Goal: Information Seeking & Learning: Learn about a topic

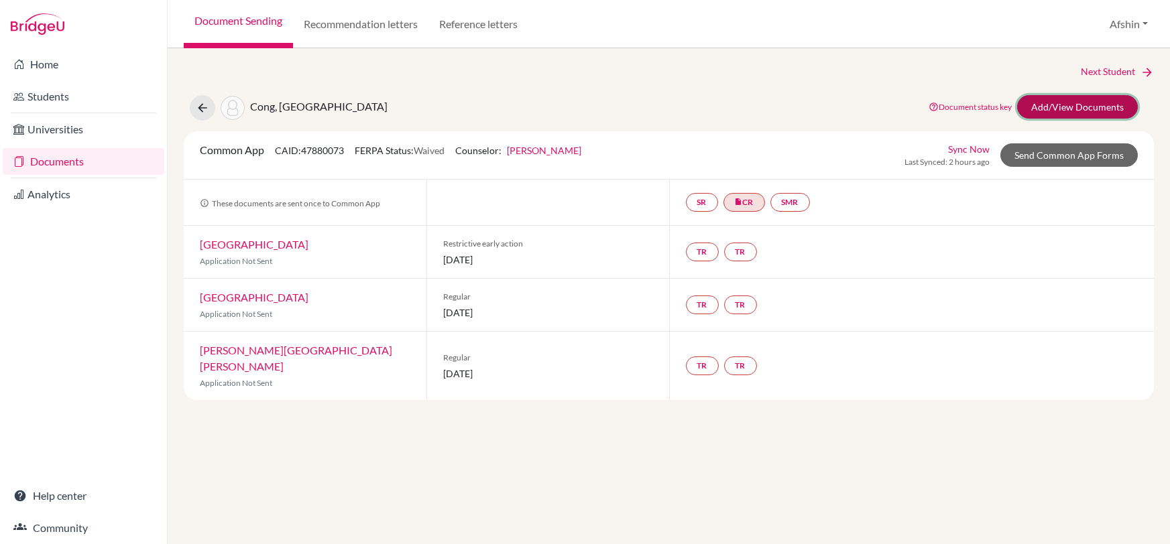
click at [1054, 107] on link "Add/View Documents" at bounding box center [1077, 106] width 121 height 23
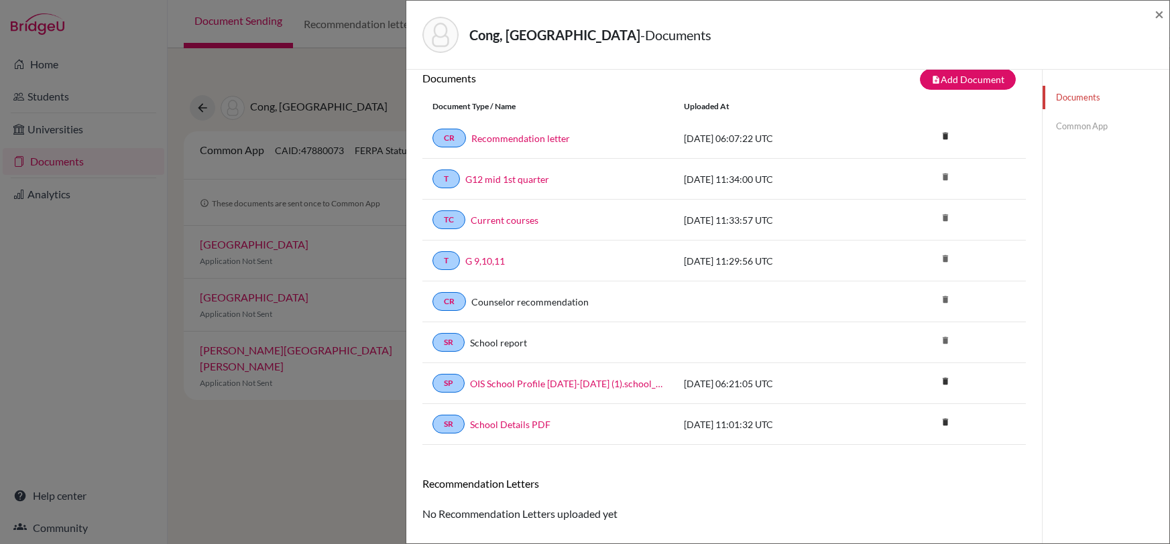
scroll to position [6, 0]
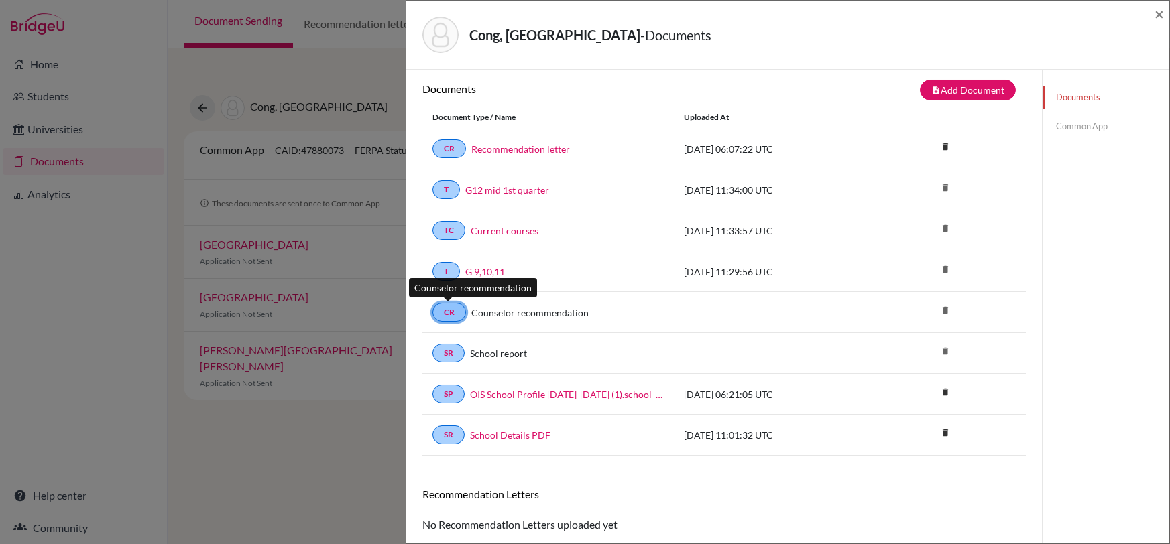
click at [451, 307] on link "CR" at bounding box center [449, 312] width 34 height 19
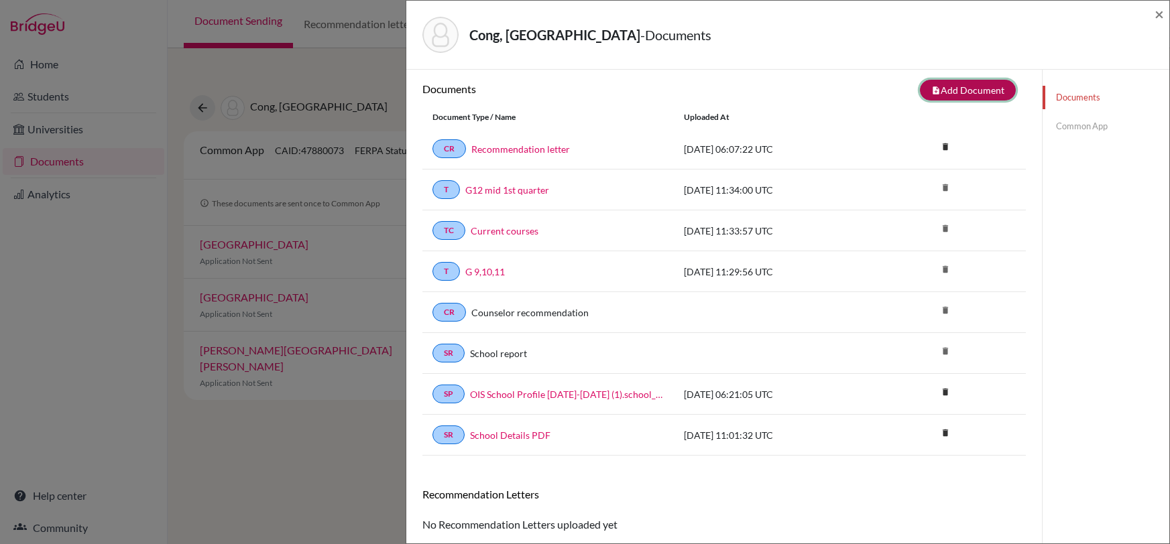
click at [953, 83] on button "note_add Add Document" at bounding box center [968, 90] width 96 height 21
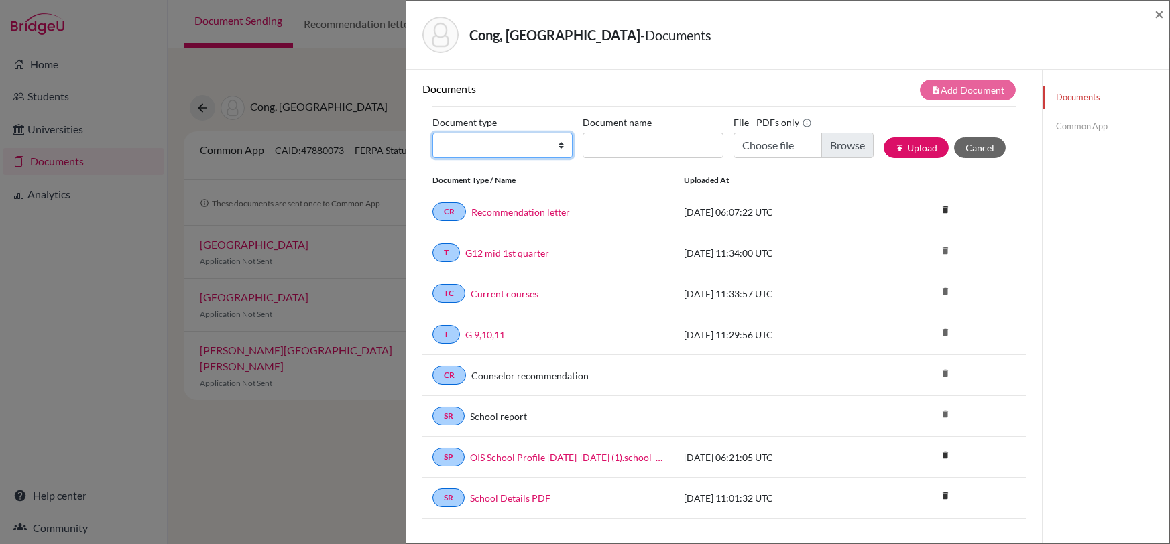
click at [546, 142] on select "Change explanation for Common App reports Counselor recommendation Internationa…" at bounding box center [502, 145] width 140 height 25
select select "44"
click at [432, 133] on select "Change explanation for Common App reports Counselor recommendation Internationa…" at bounding box center [502, 145] width 140 height 25
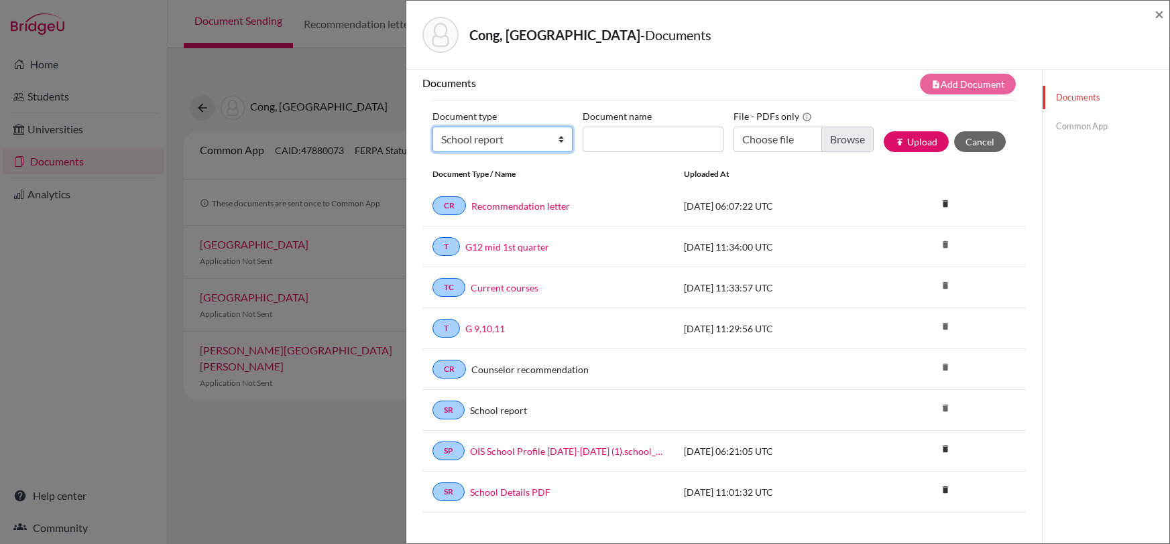
scroll to position [0, 0]
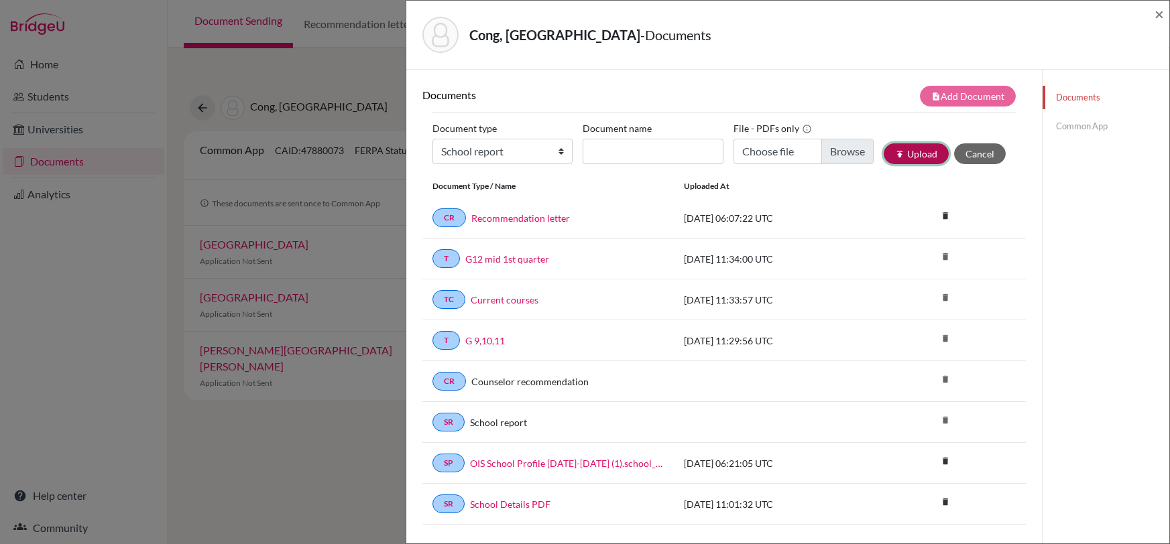
click at [904, 156] on button "publish Upload" at bounding box center [916, 153] width 65 height 21
click at [639, 150] on input "Document name" at bounding box center [653, 151] width 140 height 25
type input "School report"
click at [902, 145] on button "publish Upload" at bounding box center [916, 153] width 65 height 21
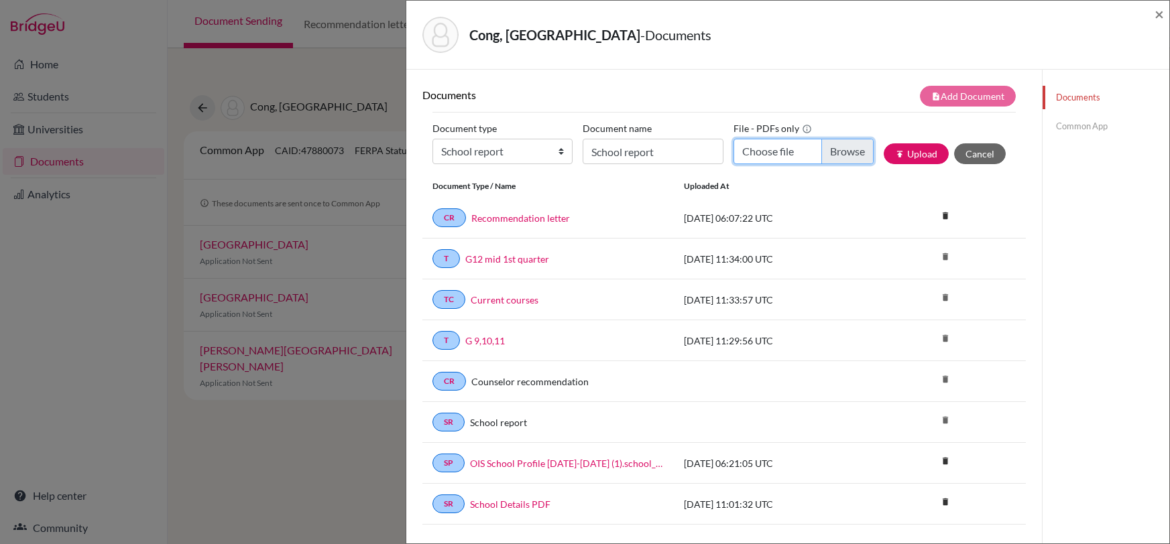
click at [836, 156] on input "Choose file" at bounding box center [803, 151] width 140 height 25
type input "C:\fakepath\SGC_1629_77705.pdf"
click at [916, 147] on button "publish Upload" at bounding box center [916, 153] width 65 height 21
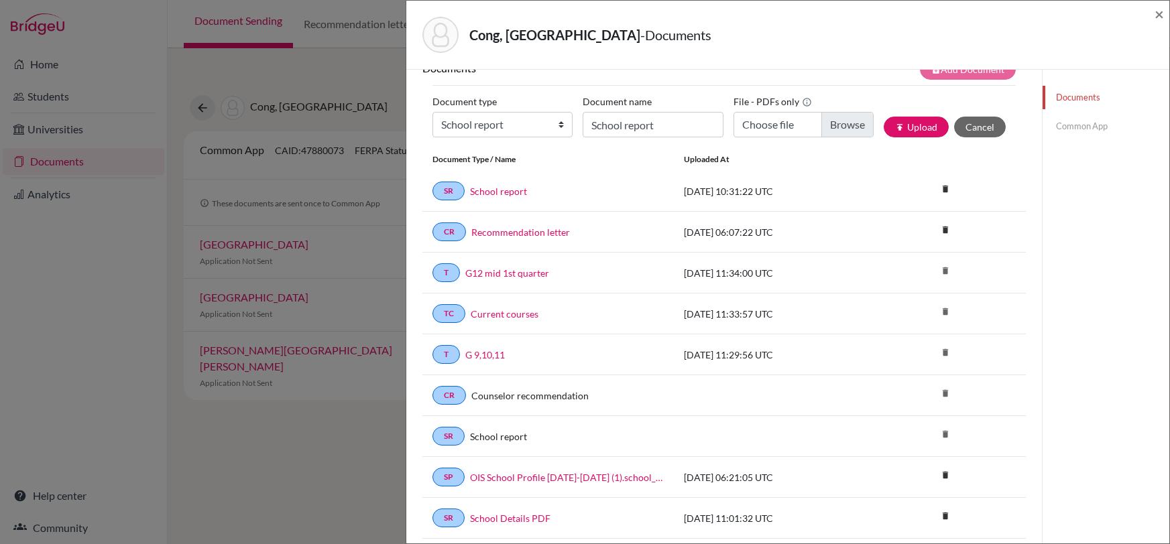
scroll to position [99, 0]
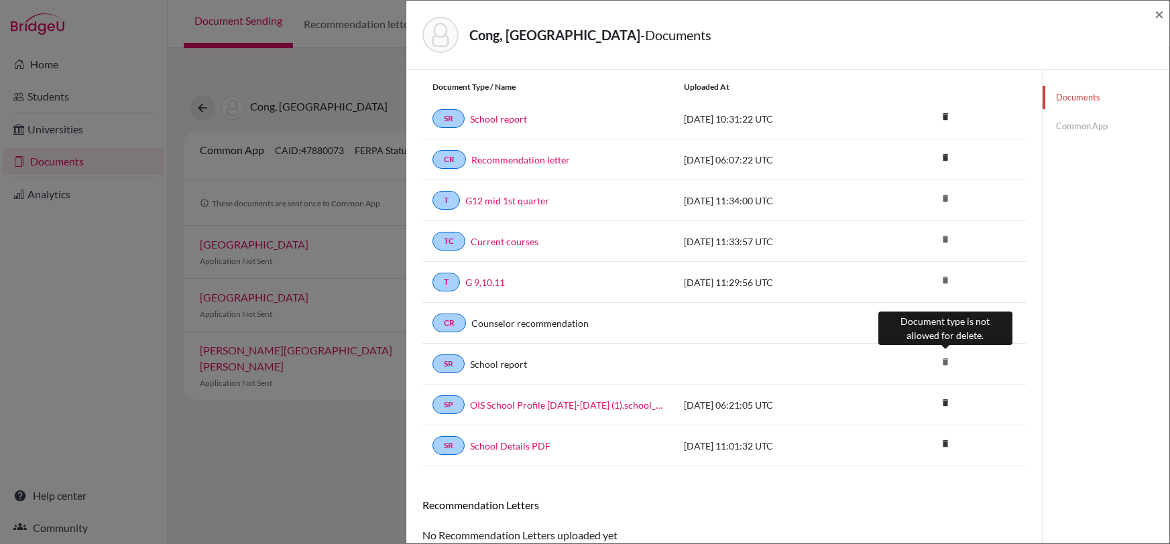
click at [946, 362] on icon "delete" at bounding box center [945, 362] width 20 height 20
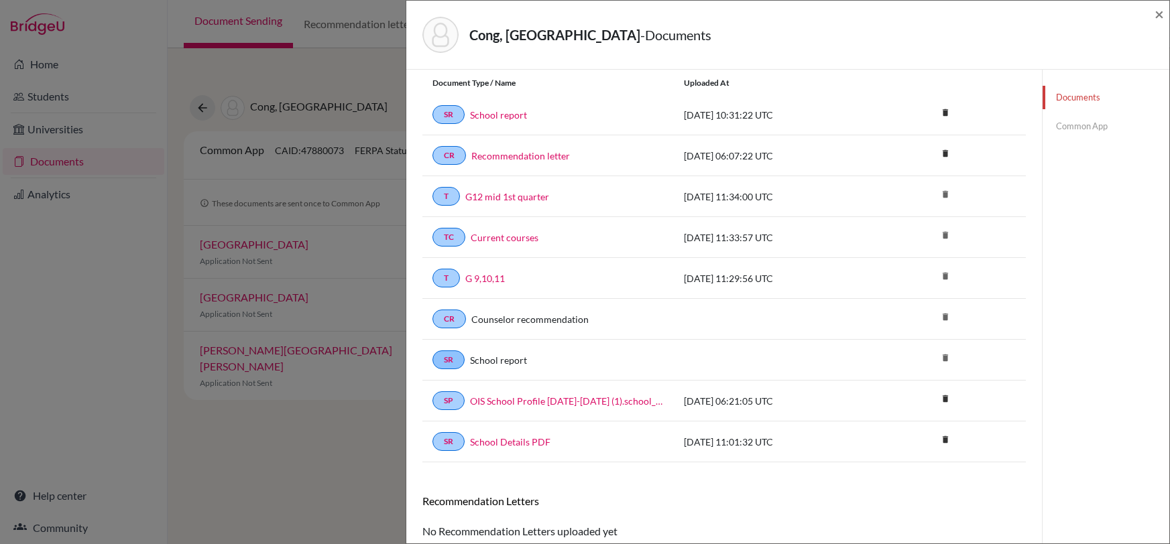
scroll to position [115, 0]
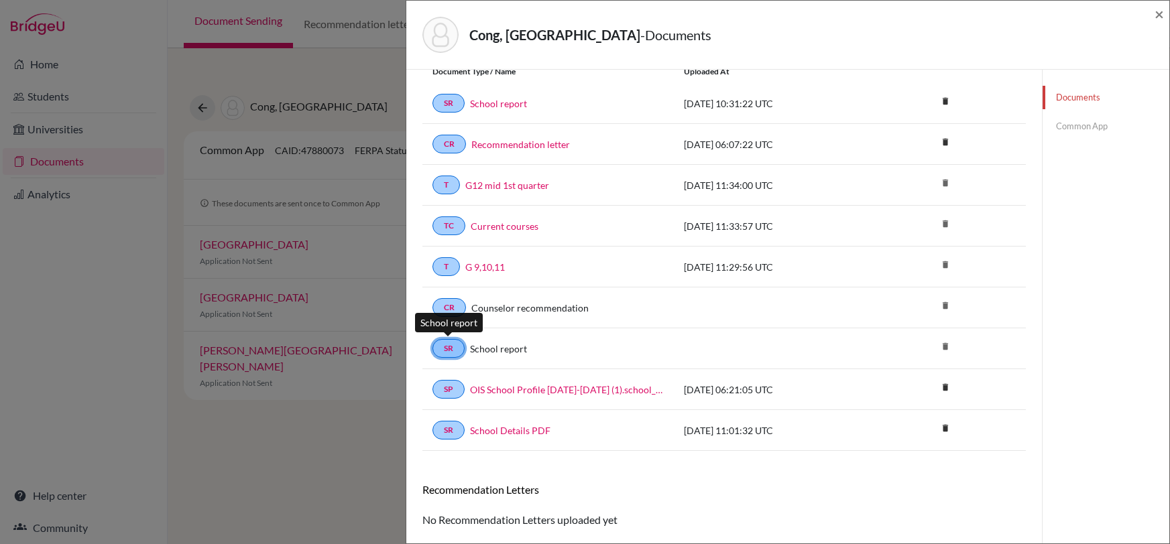
click at [452, 343] on link "SR" at bounding box center [448, 348] width 32 height 19
click at [1079, 123] on link "Common App" at bounding box center [1105, 126] width 127 height 23
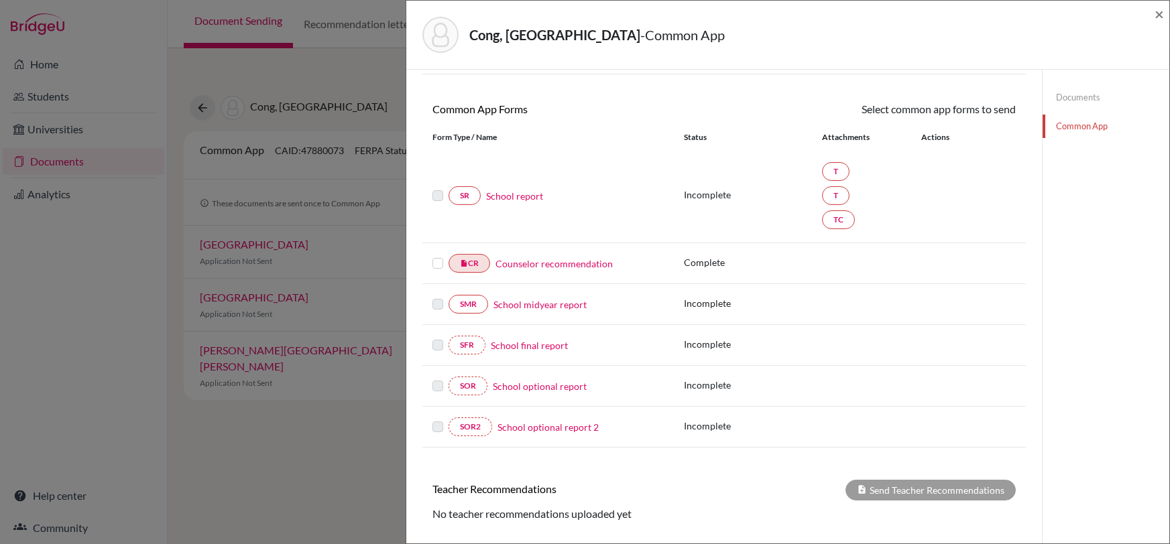
scroll to position [97, 0]
click at [469, 304] on link "SMR" at bounding box center [469, 305] width 40 height 19
click at [549, 300] on link "School midyear report" at bounding box center [539, 306] width 93 height 14
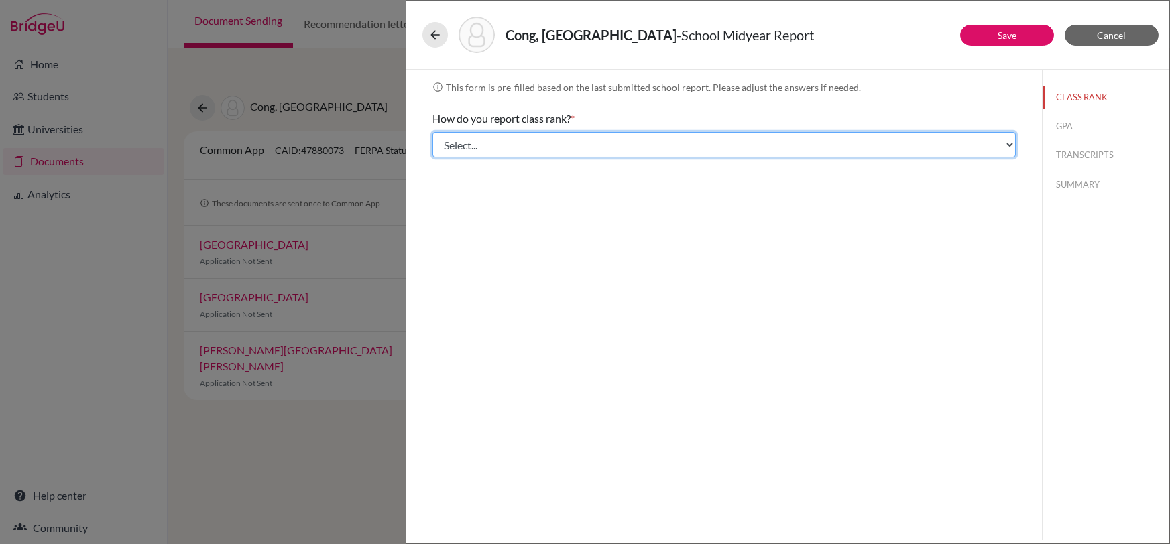
click at [615, 143] on select "Select... Exact Decile Quintile Quartile None" at bounding box center [723, 144] width 583 height 25
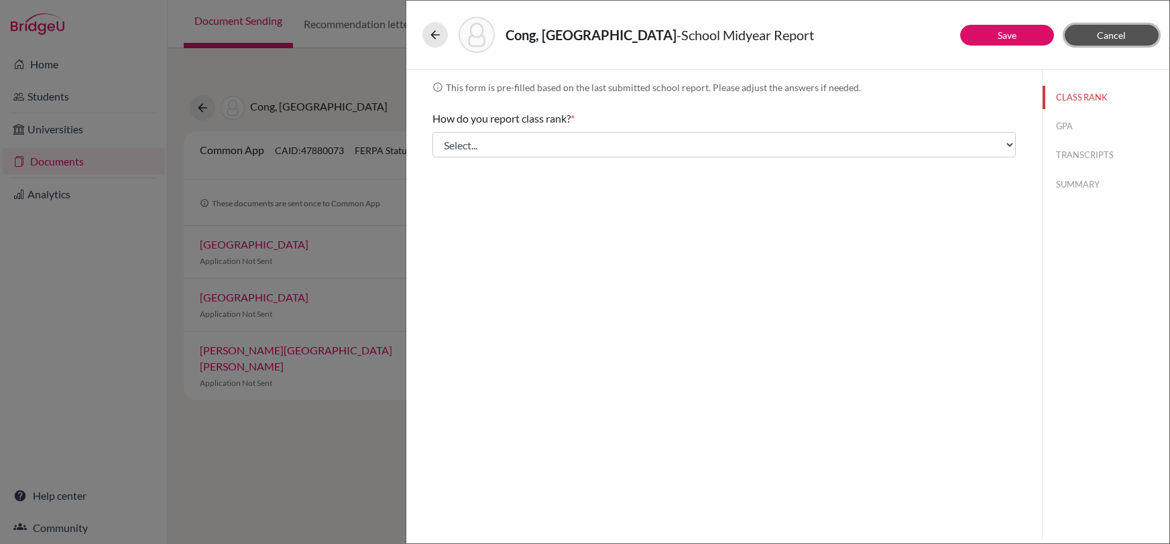
click at [1138, 38] on button "Cancel" at bounding box center [1112, 35] width 94 height 21
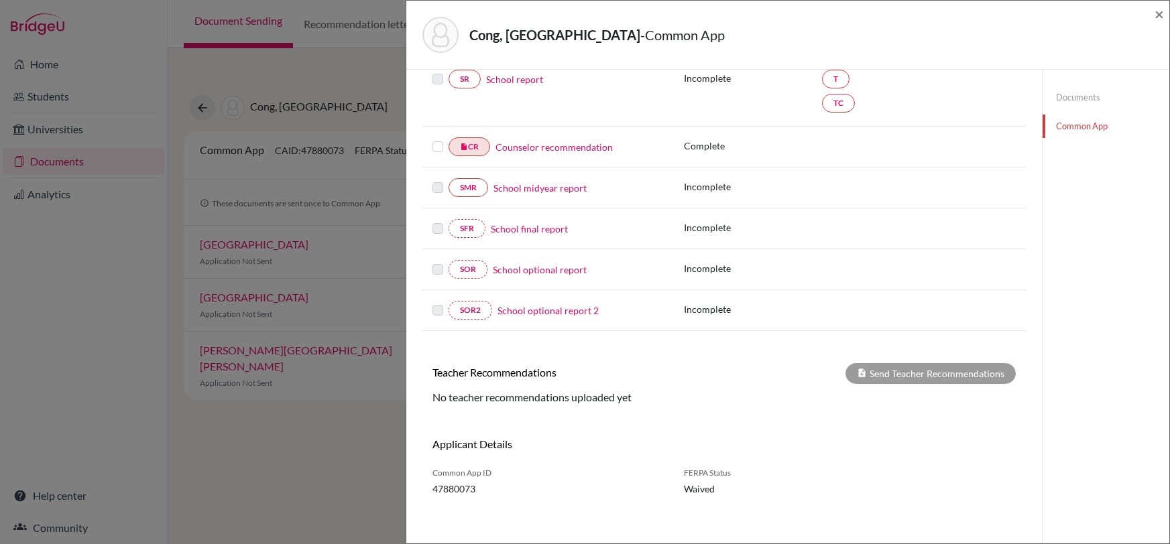
scroll to position [218, 0]
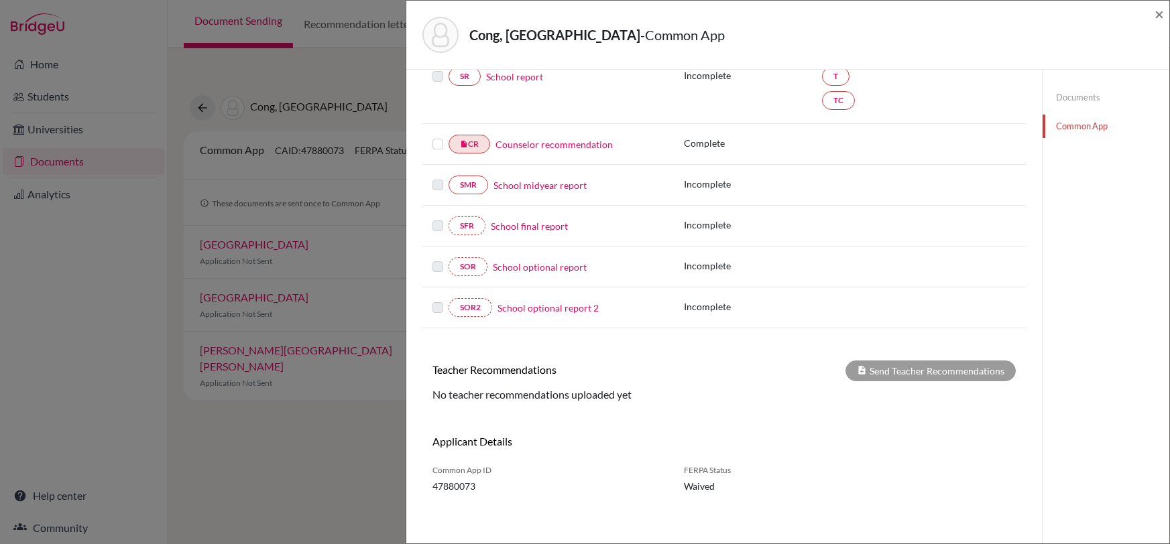
click at [313, 451] on div "Cong, Yuanzhou - Common App × × REQUIRED INFORMATION Document Type / Name Statu…" at bounding box center [585, 272] width 1170 height 544
click at [1167, 18] on div "Cong, Yuanzhou - Common App ×" at bounding box center [787, 35] width 763 height 69
click at [1158, 15] on span "×" at bounding box center [1158, 13] width 9 height 19
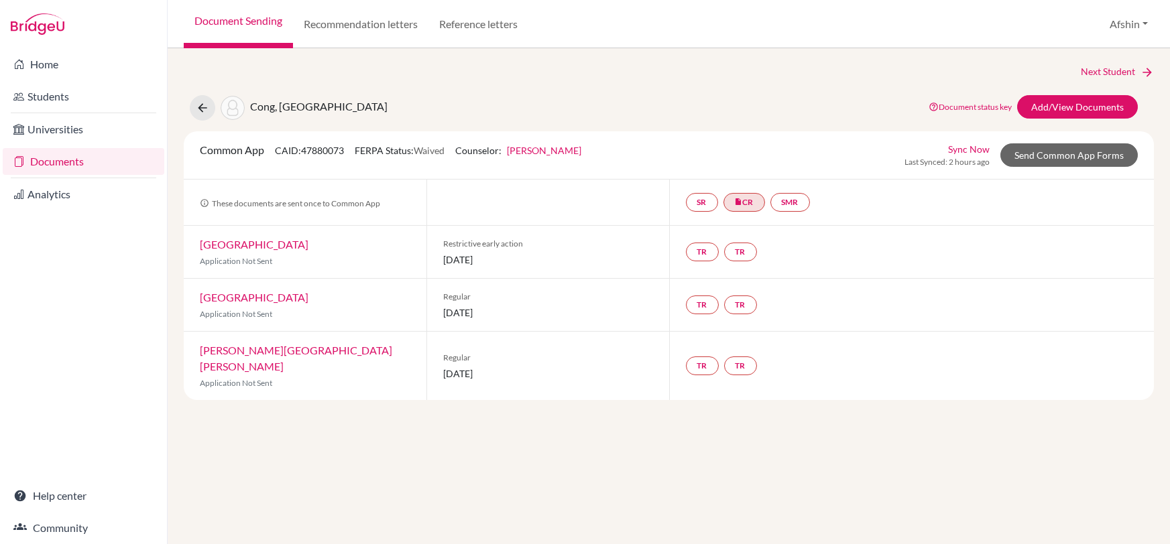
click at [971, 106] on link "Document status key" at bounding box center [970, 107] width 83 height 10
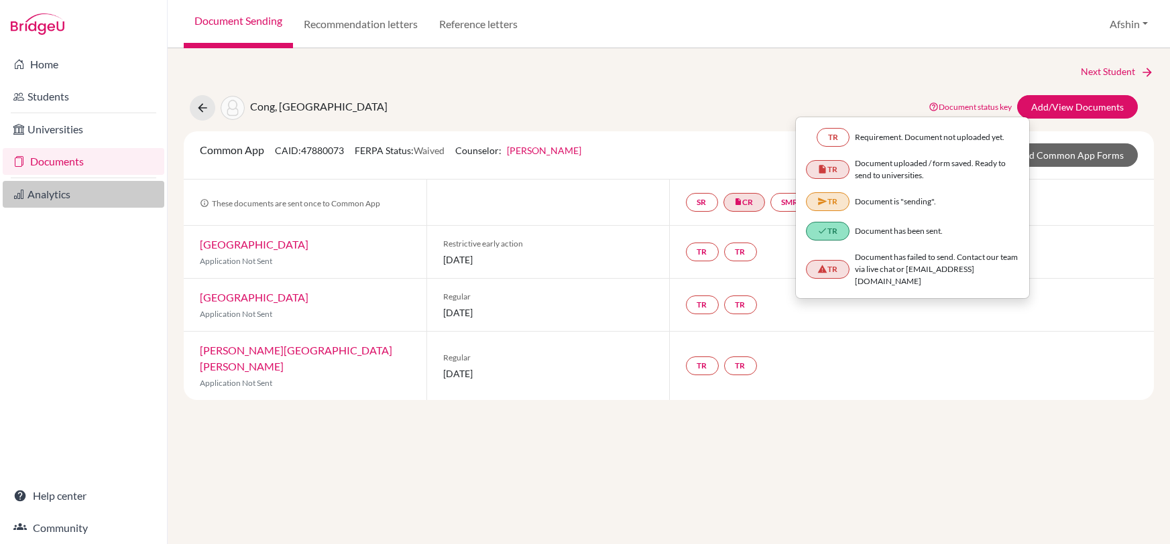
click at [63, 191] on link "Analytics" at bounding box center [84, 194] width 162 height 27
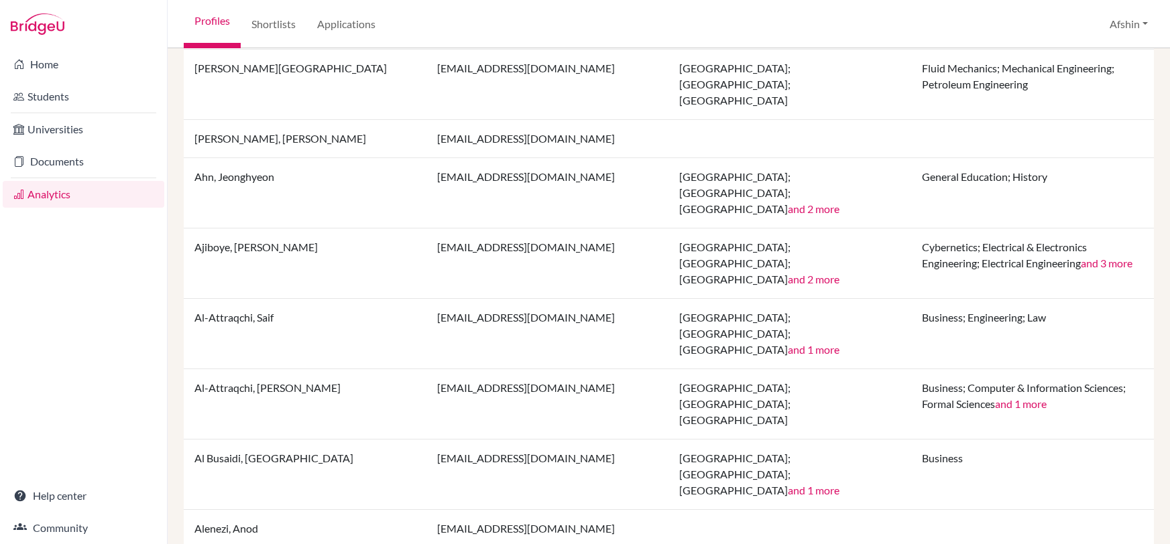
scroll to position [369, 0]
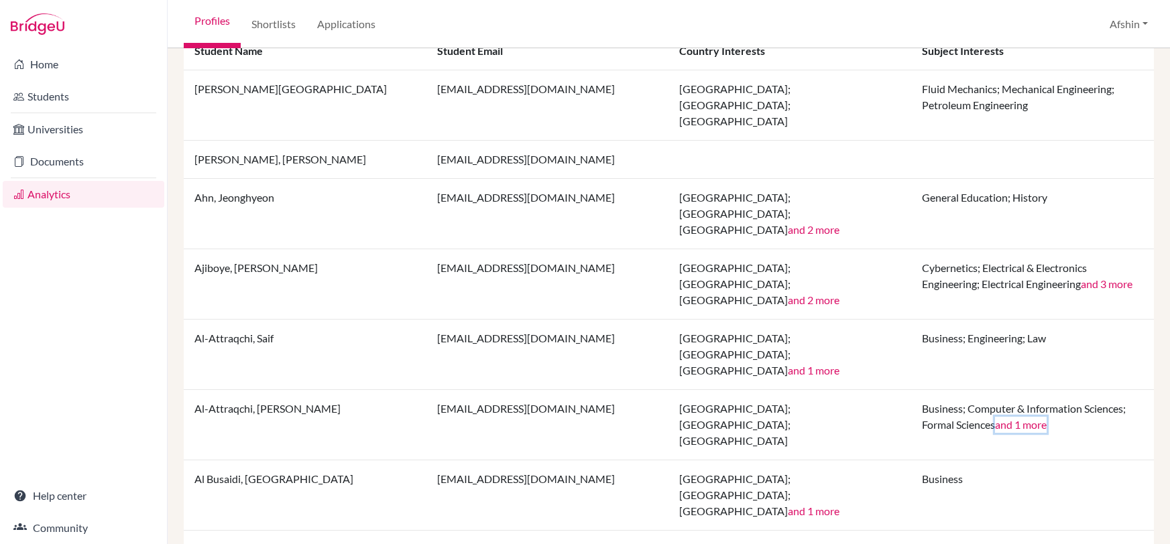
click at [1032, 417] on button "and 1 more" at bounding box center [1021, 425] width 52 height 16
click at [524, 390] on td "sarahalattois@gmail.com" at bounding box center [547, 425] width 243 height 70
click at [1109, 276] on button "and 3 more" at bounding box center [1107, 284] width 52 height 16
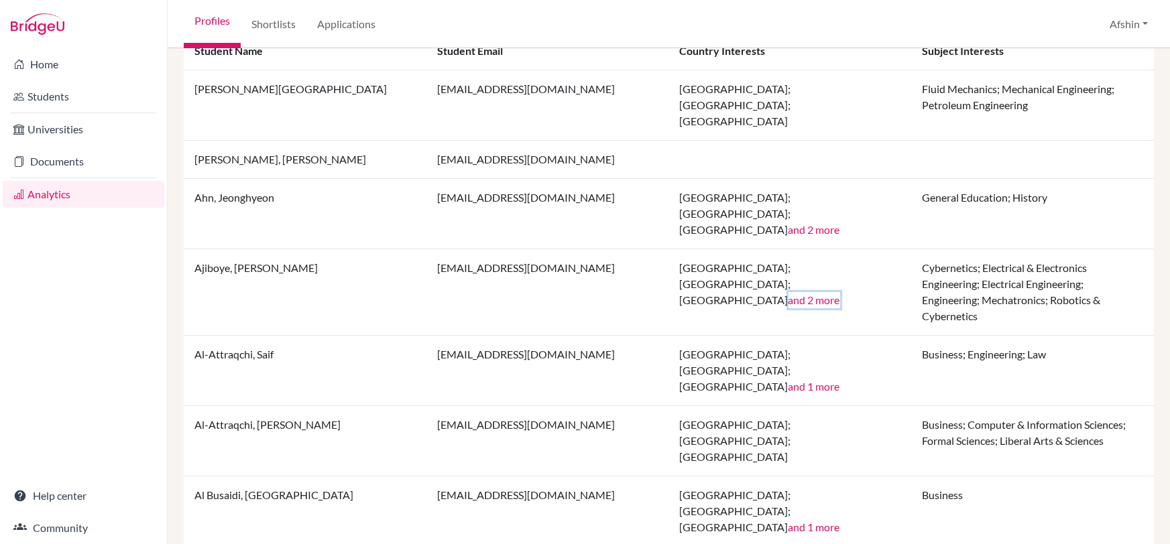
click at [818, 292] on button "and 2 more" at bounding box center [814, 300] width 52 height 16
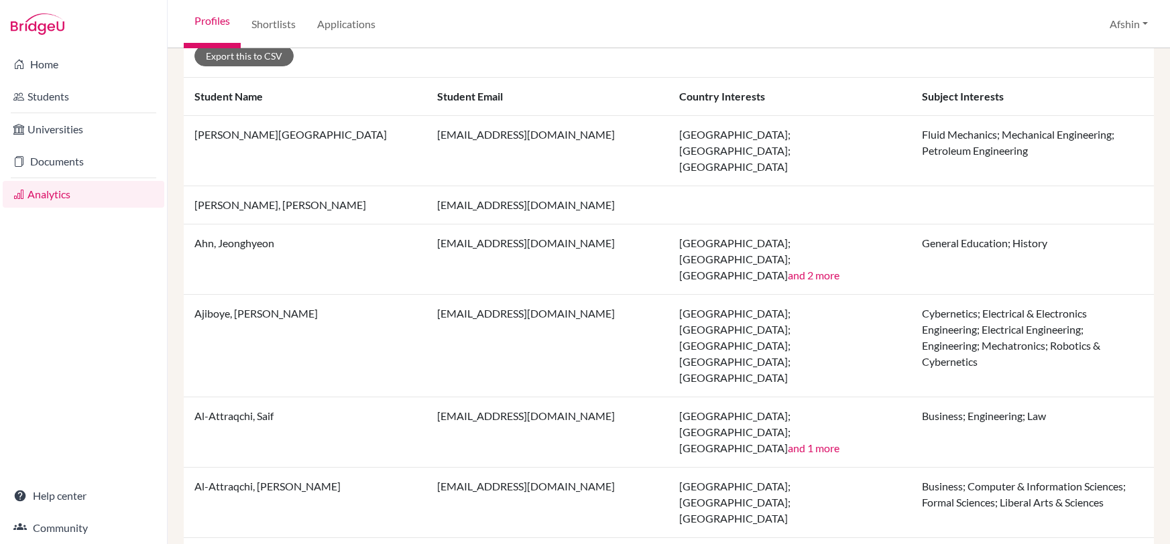
scroll to position [196, 0]
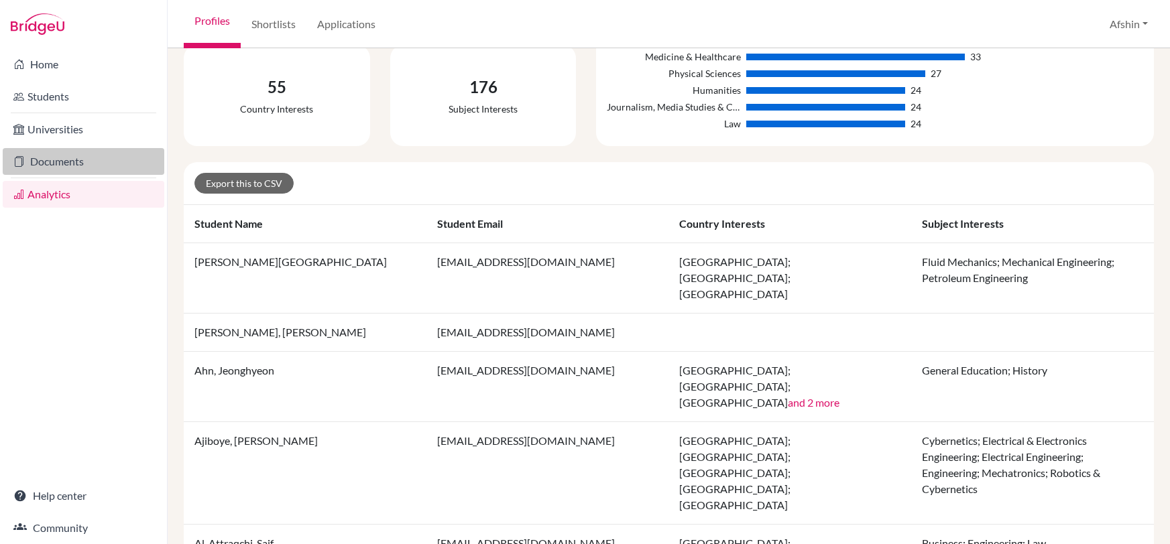
click at [49, 153] on link "Documents" at bounding box center [84, 161] width 162 height 27
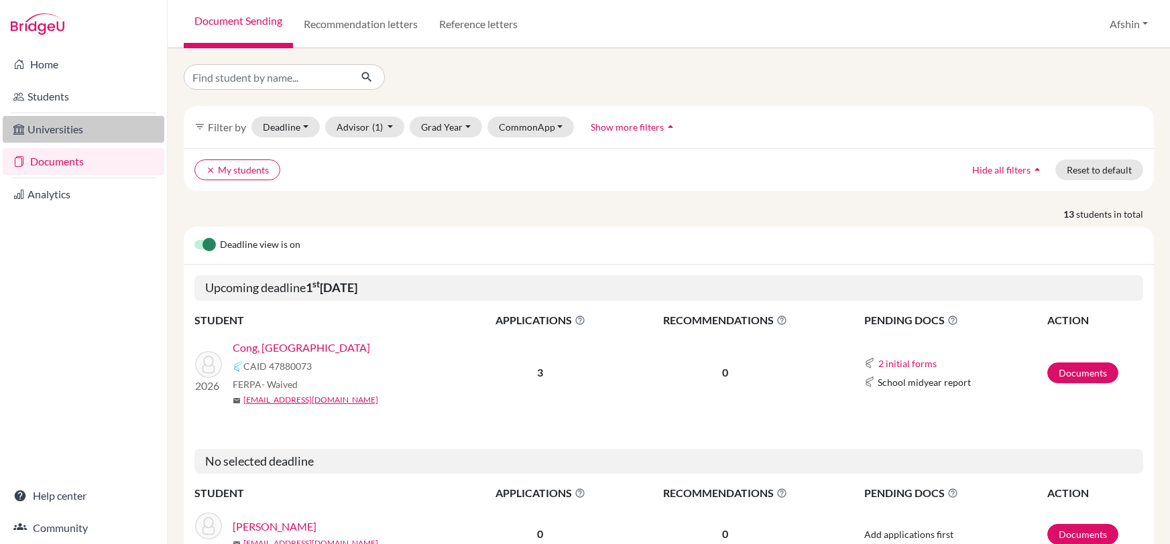
click at [64, 134] on link "Universities" at bounding box center [84, 129] width 162 height 27
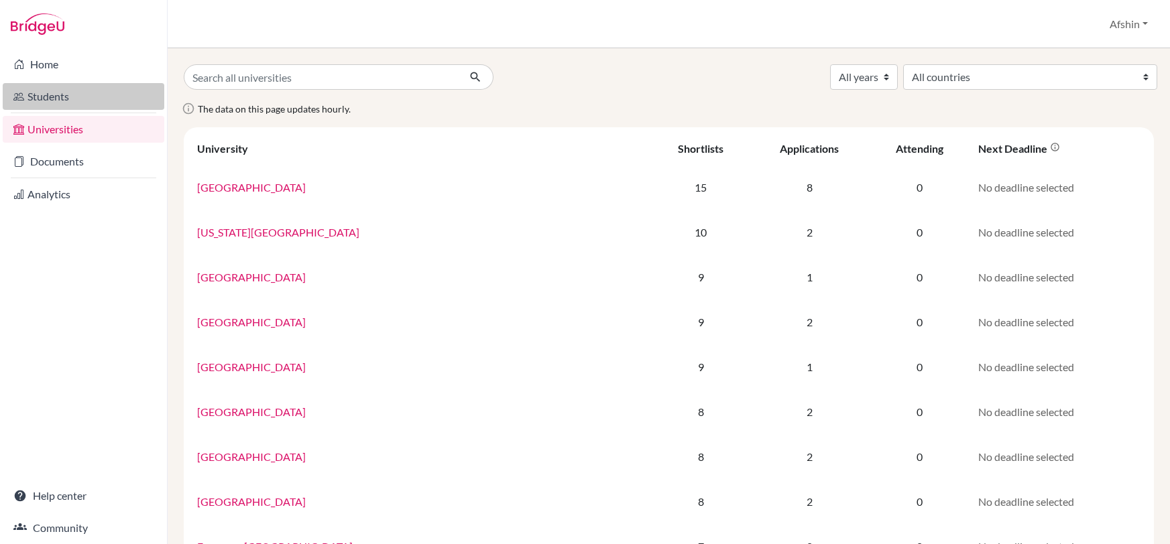
click at [59, 105] on link "Students" at bounding box center [84, 96] width 162 height 27
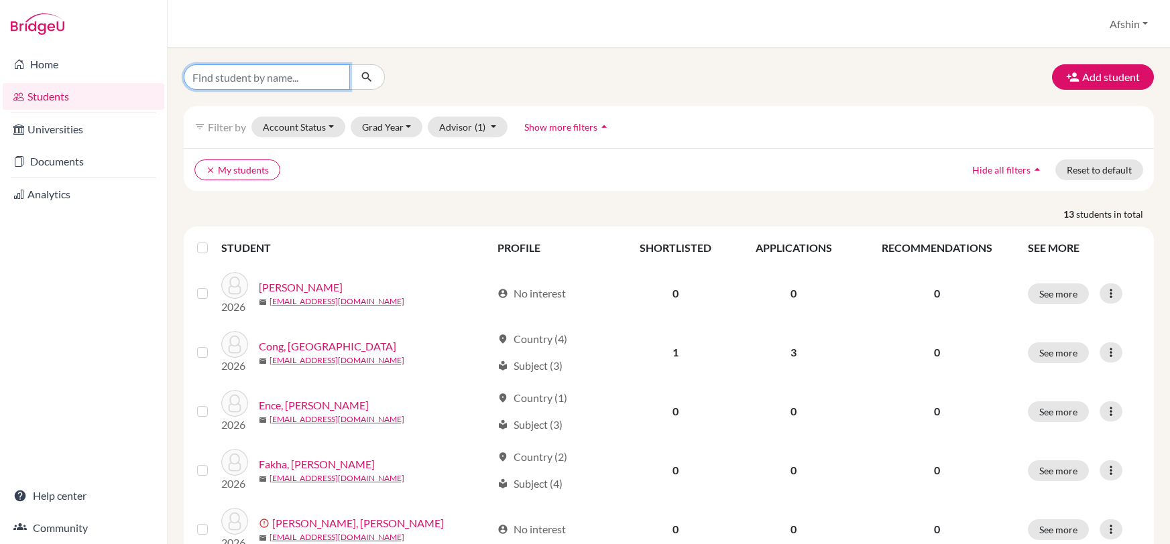
click at [315, 78] on input "Find student by name..." at bounding box center [267, 76] width 166 height 25
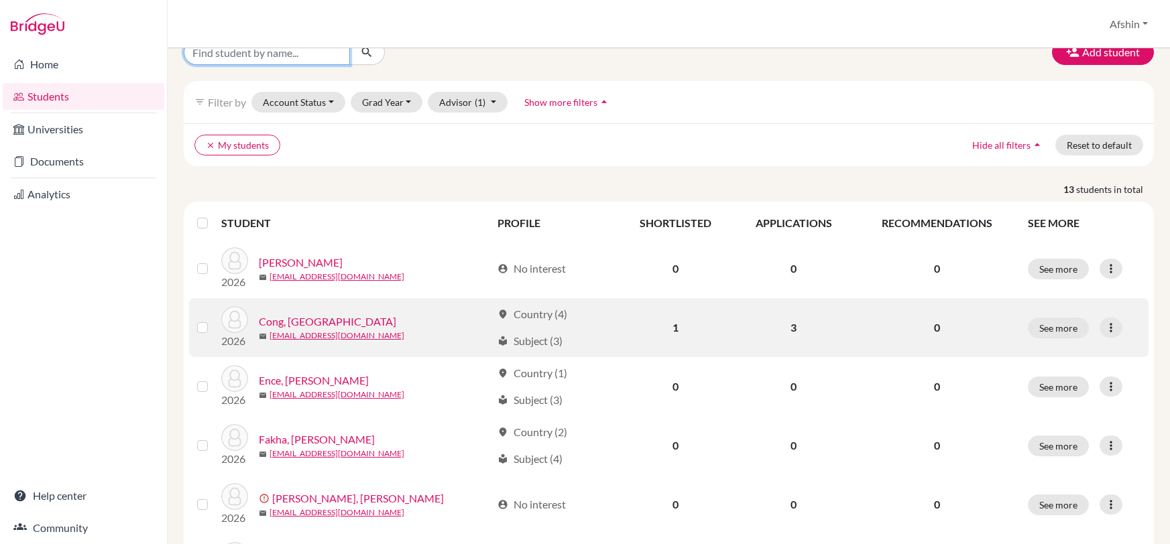
scroll to position [14, 0]
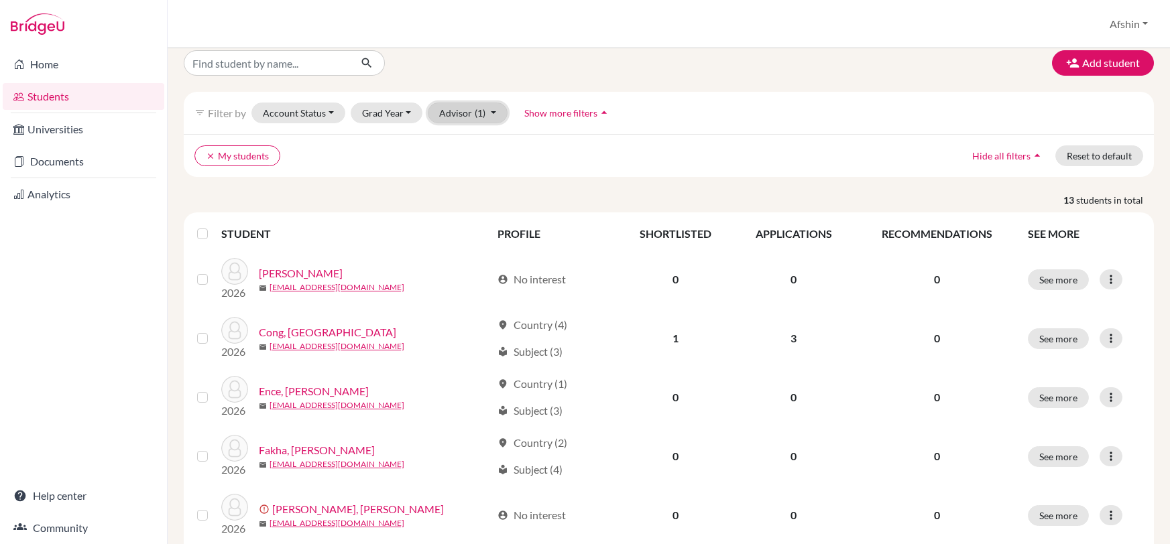
click at [475, 109] on span "(1)" at bounding box center [480, 112] width 11 height 11
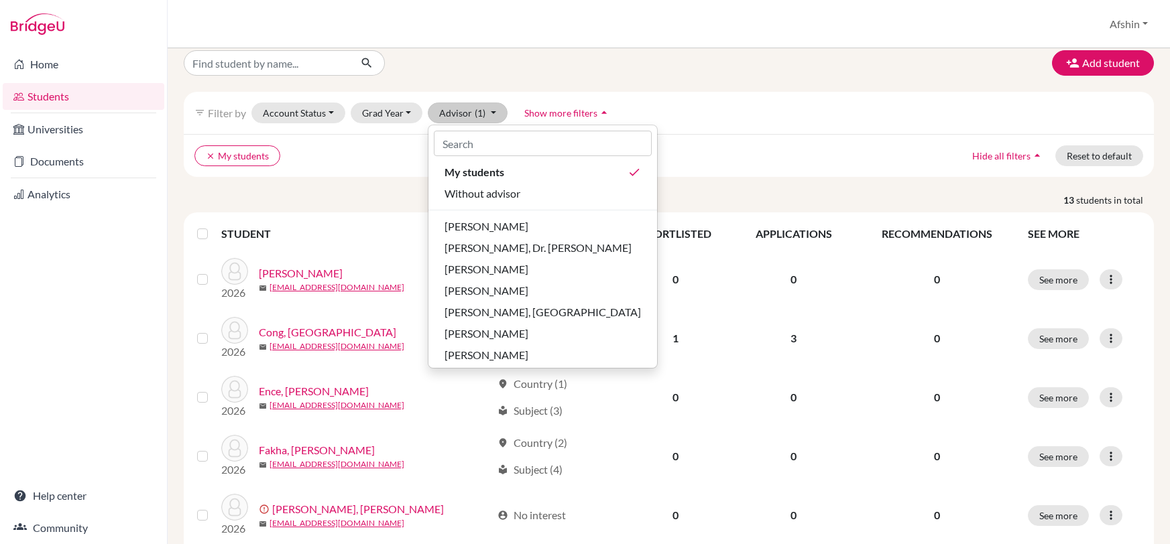
click at [705, 159] on ul "clear My students" at bounding box center [549, 155] width 711 height 21
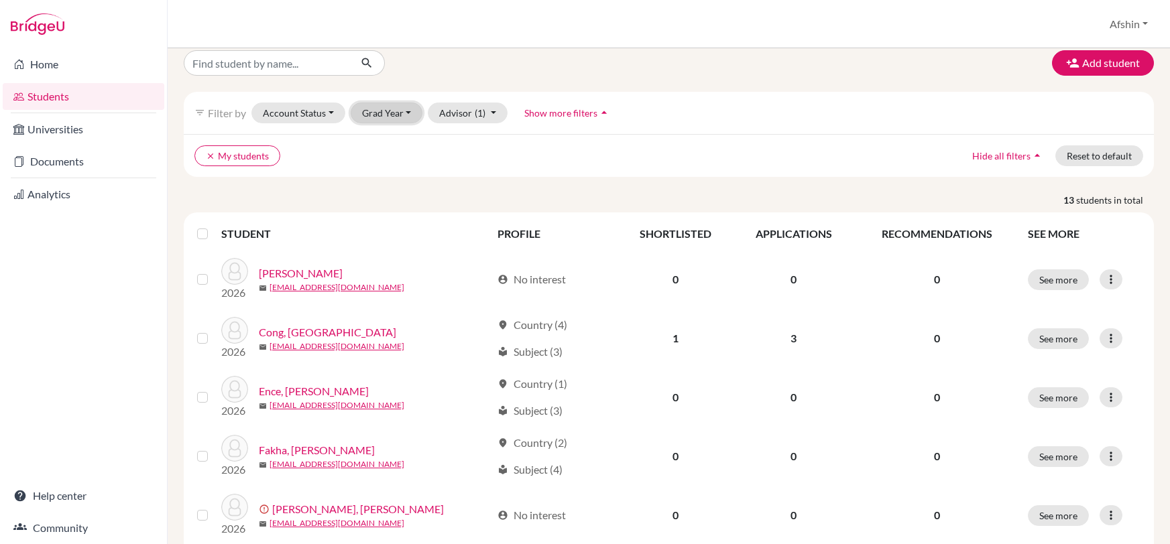
click at [390, 112] on button "Grad Year" at bounding box center [387, 113] width 72 height 21
click at [395, 186] on div "2025" at bounding box center [390, 184] width 47 height 16
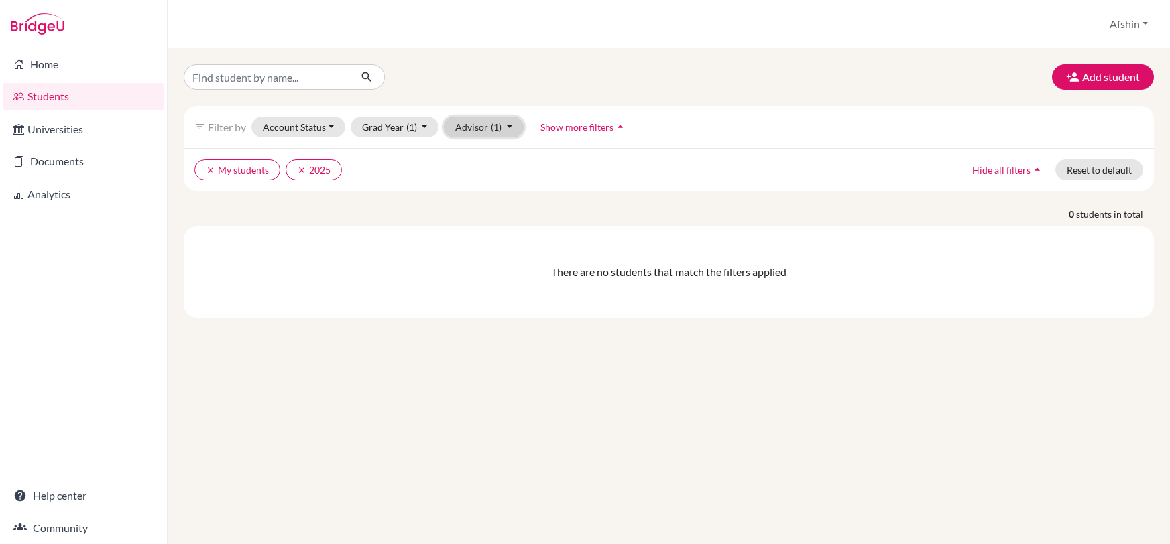
click at [516, 129] on button "Advisor (1)" at bounding box center [484, 127] width 80 height 21
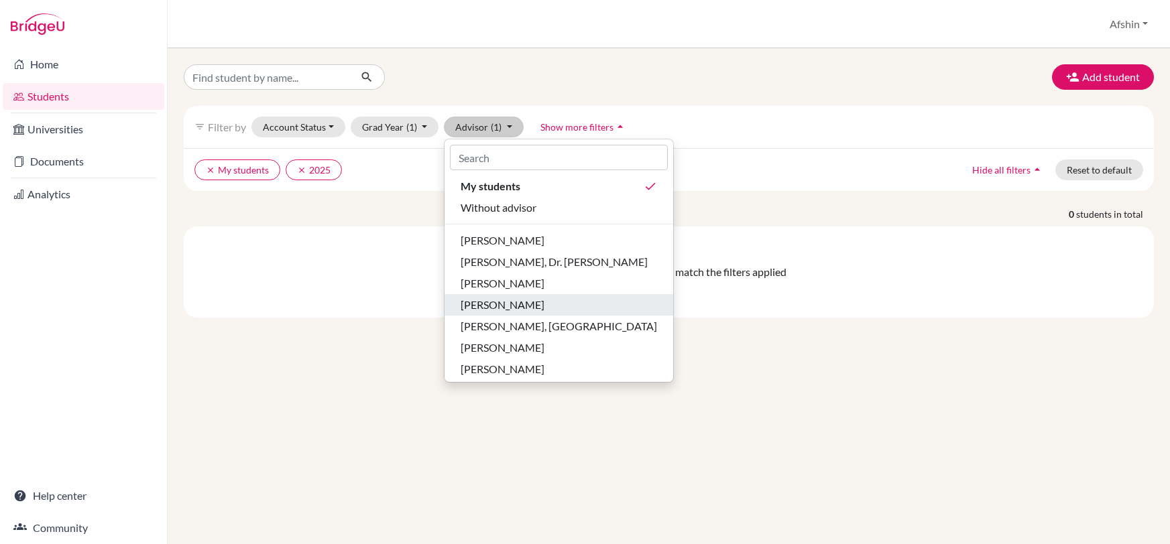
click at [487, 298] on span "Simano, Pete" at bounding box center [503, 305] width 84 height 16
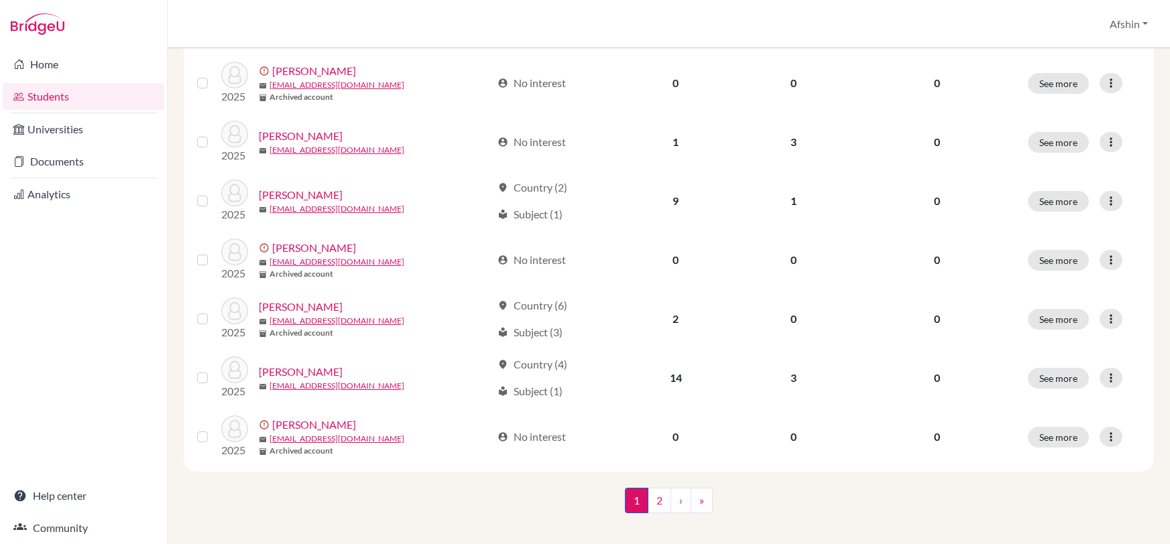
scroll to position [988, 0]
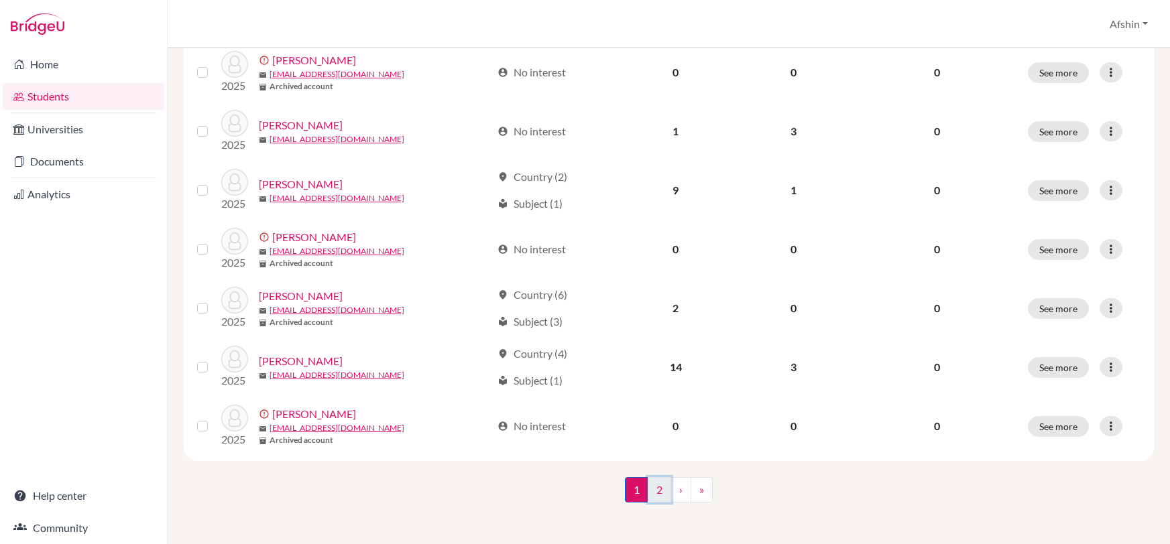
click at [656, 493] on link "2" at bounding box center [659, 489] width 23 height 25
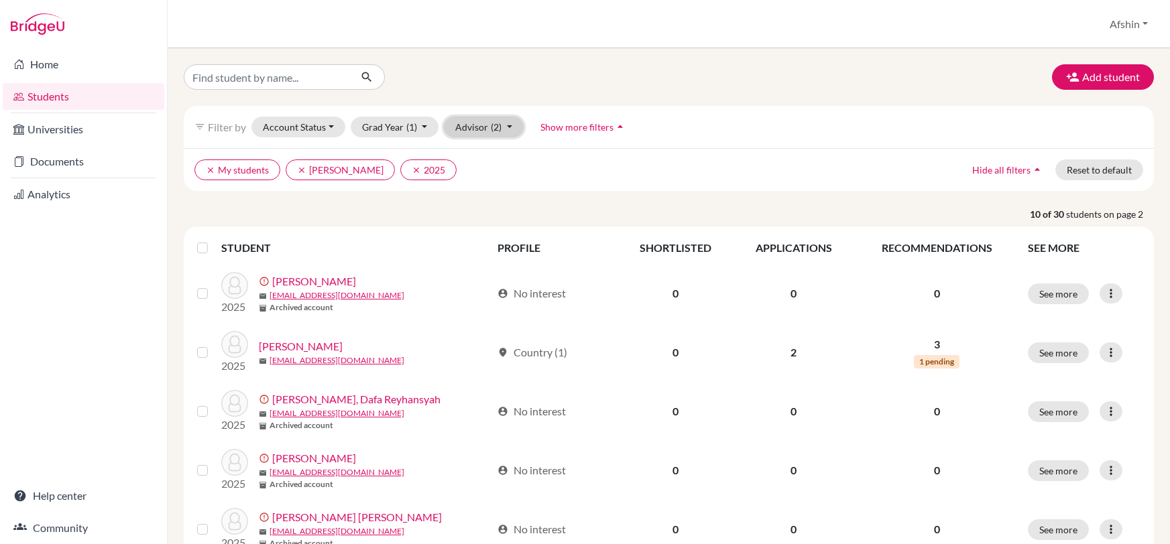
click at [483, 132] on button "Advisor (2)" at bounding box center [484, 127] width 80 height 21
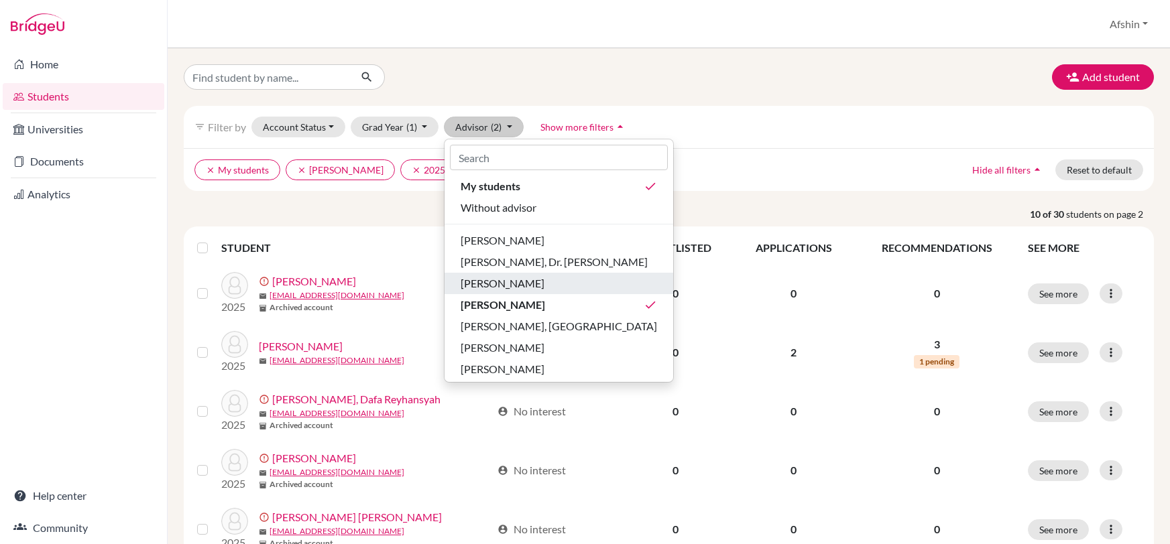
click at [482, 284] on span "Olsen, Debby" at bounding box center [503, 284] width 84 height 16
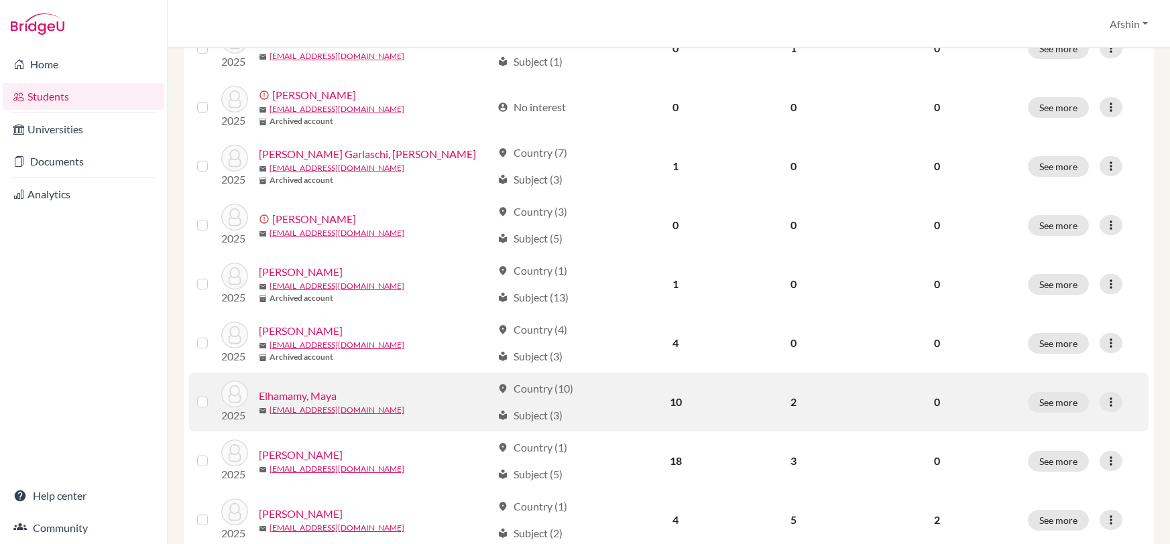
scroll to position [287, 0]
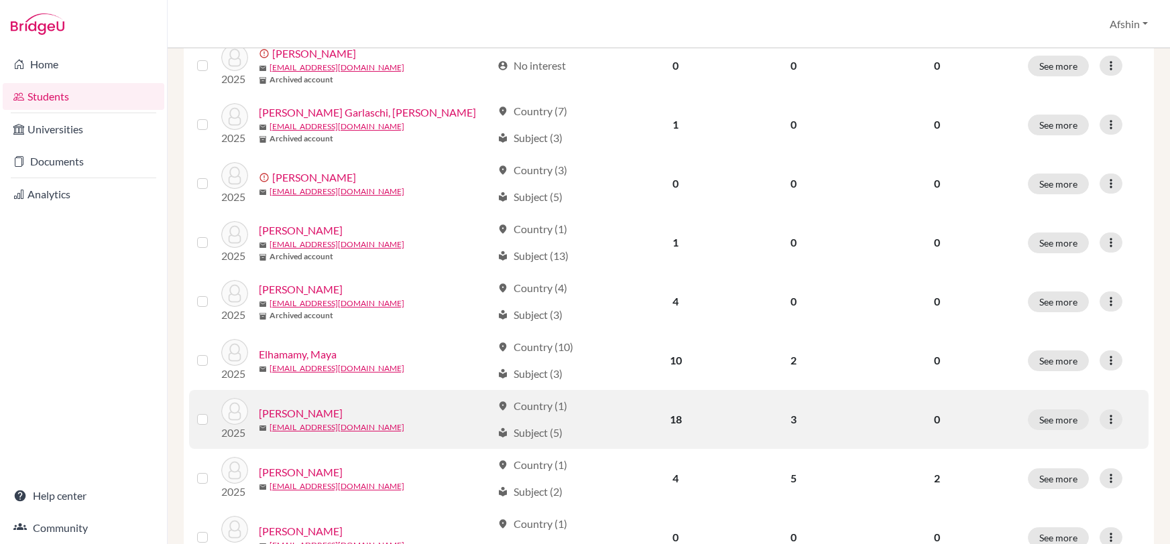
click at [284, 406] on link "Fiffick, Chase" at bounding box center [301, 414] width 84 height 16
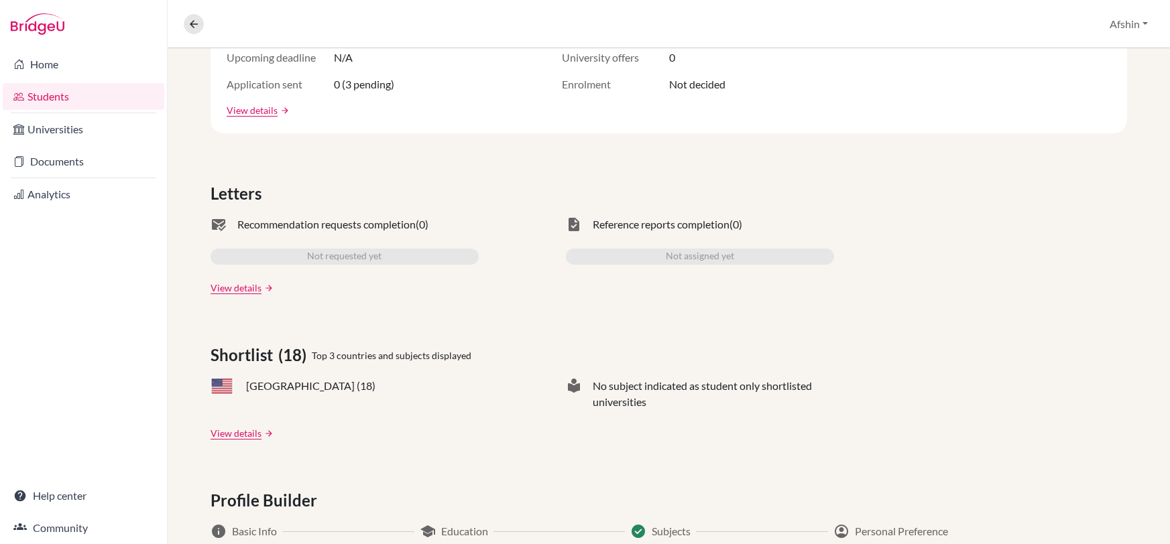
scroll to position [306, 0]
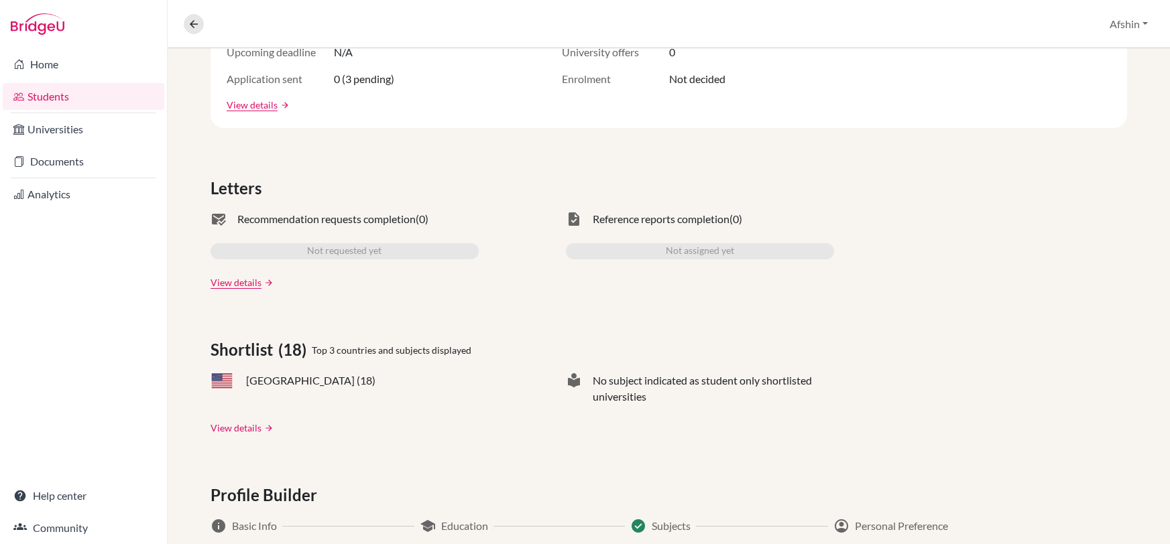
click at [257, 432] on link "View details" at bounding box center [236, 428] width 51 height 14
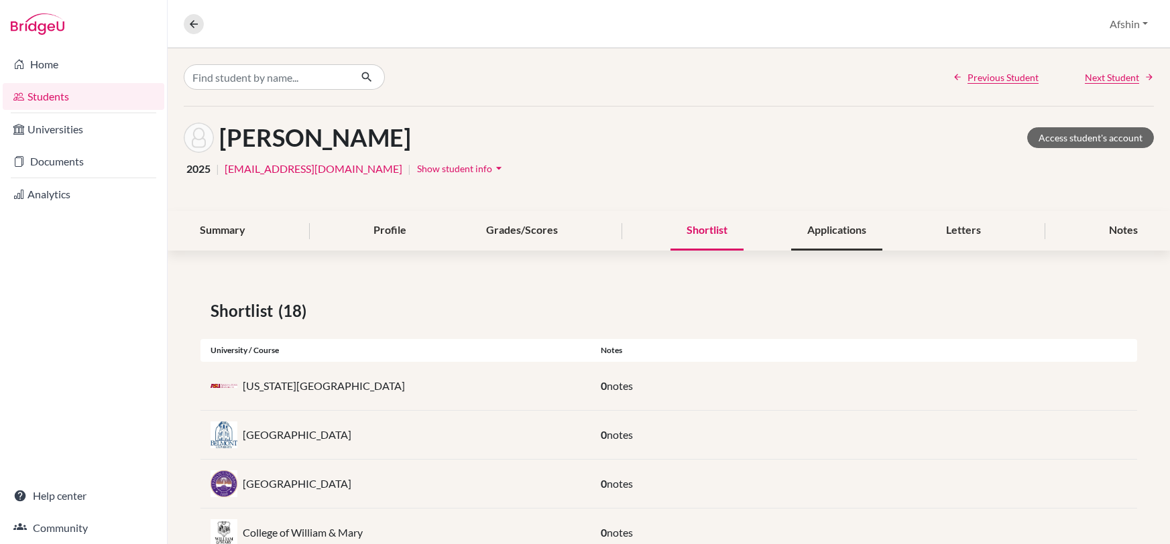
click at [850, 234] on div "Applications" at bounding box center [836, 231] width 91 height 40
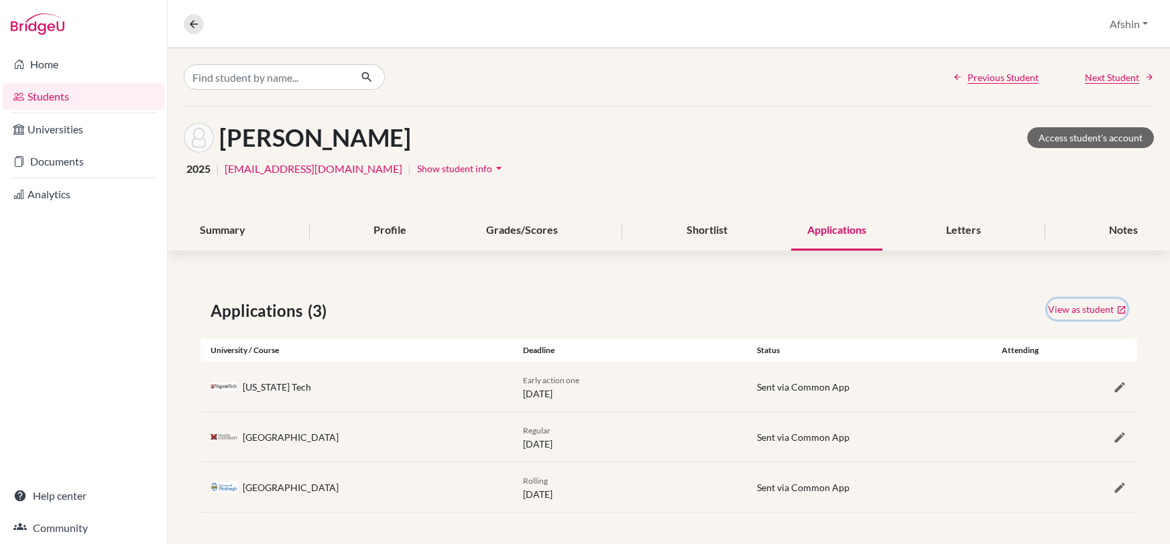
click at [1081, 310] on link "View as student" at bounding box center [1087, 309] width 80 height 21
click at [945, 228] on div "Letters" at bounding box center [963, 231] width 67 height 40
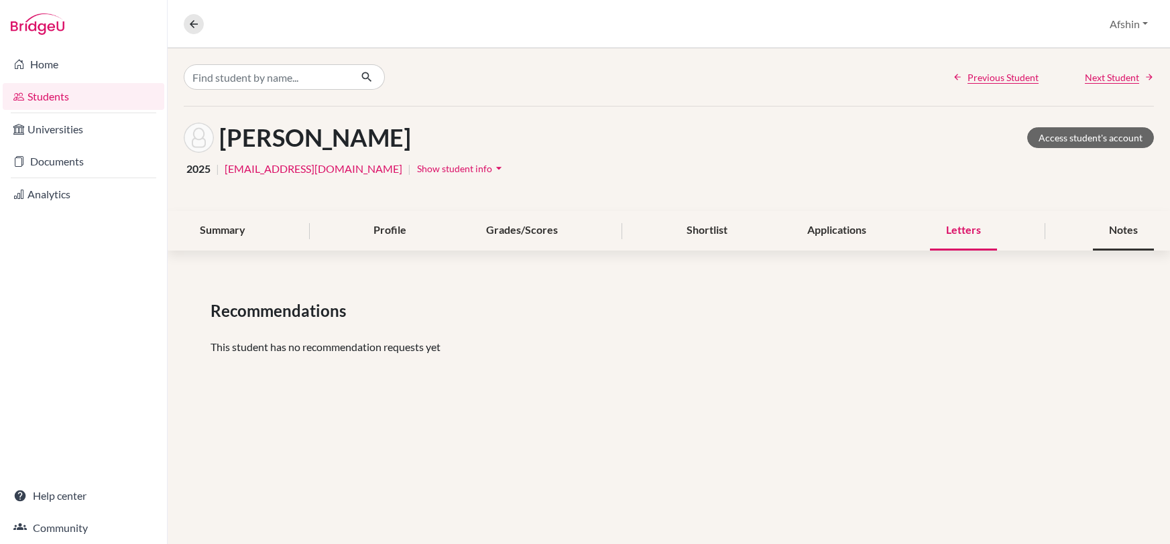
click at [1140, 237] on div "Notes" at bounding box center [1123, 231] width 61 height 40
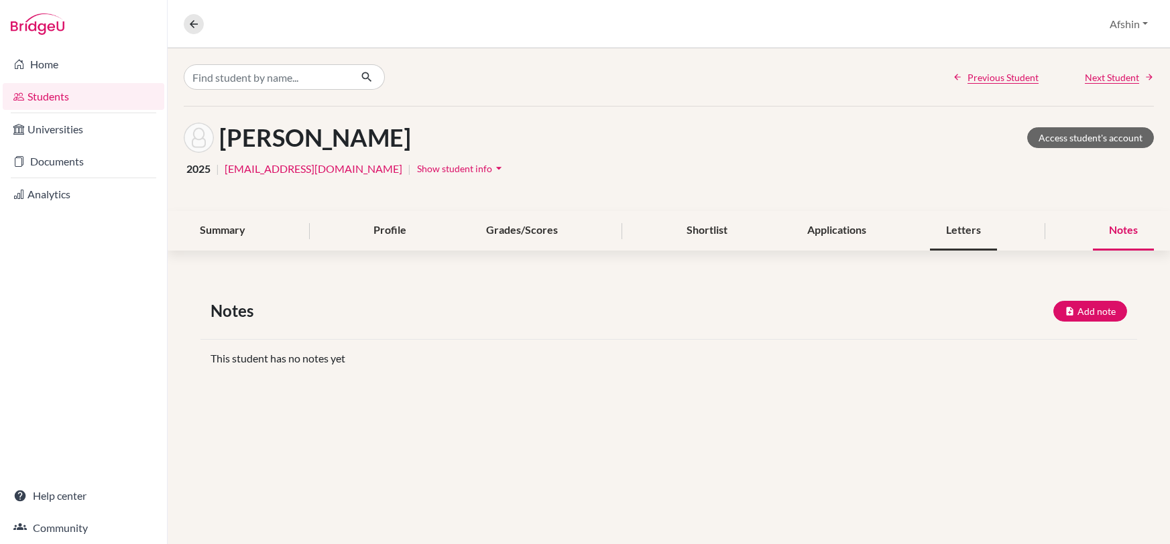
click at [979, 229] on div "Letters" at bounding box center [963, 231] width 67 height 40
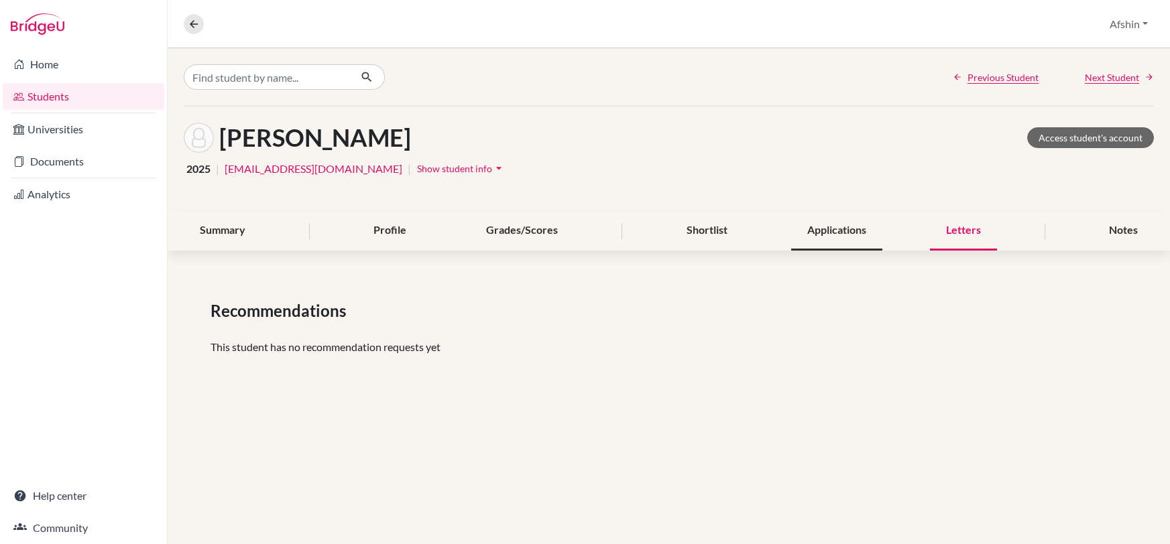
click at [816, 229] on div "Applications" at bounding box center [836, 231] width 91 height 40
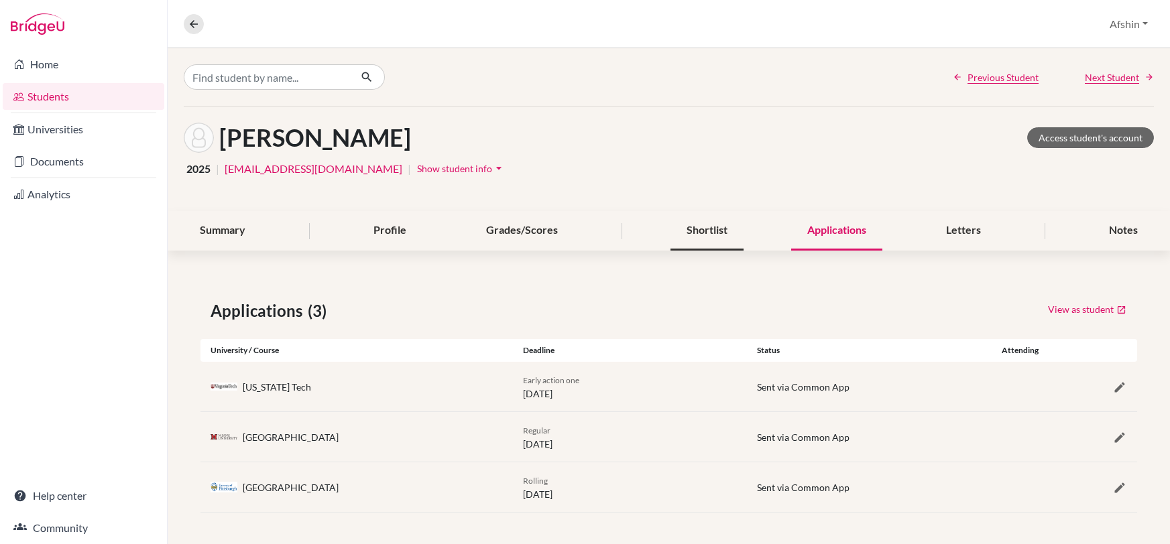
click at [672, 235] on div "Shortlist" at bounding box center [706, 231] width 73 height 40
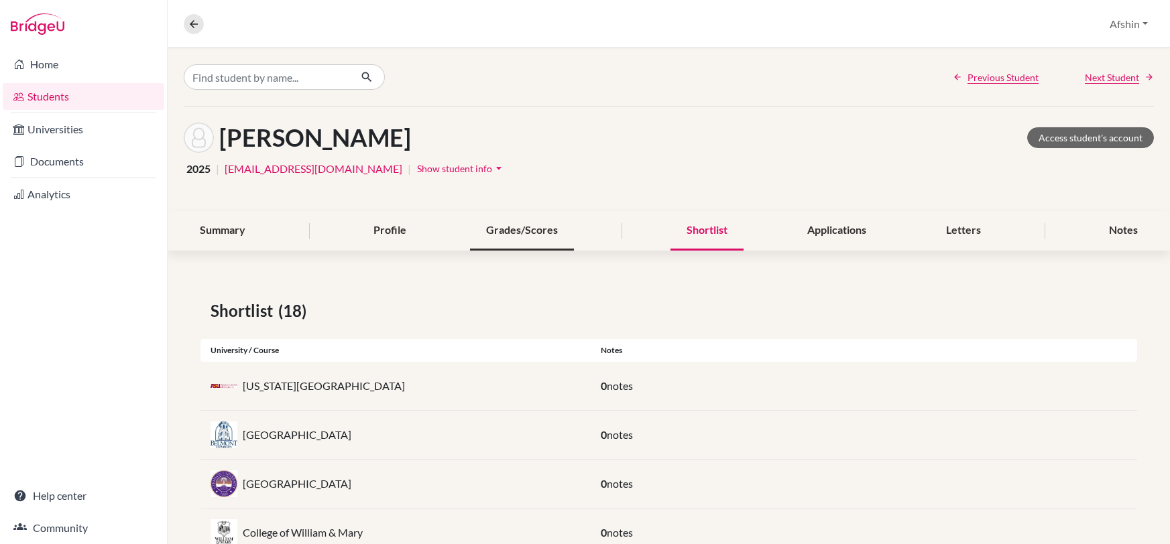
click at [515, 233] on div "Grades/Scores" at bounding box center [522, 231] width 104 height 40
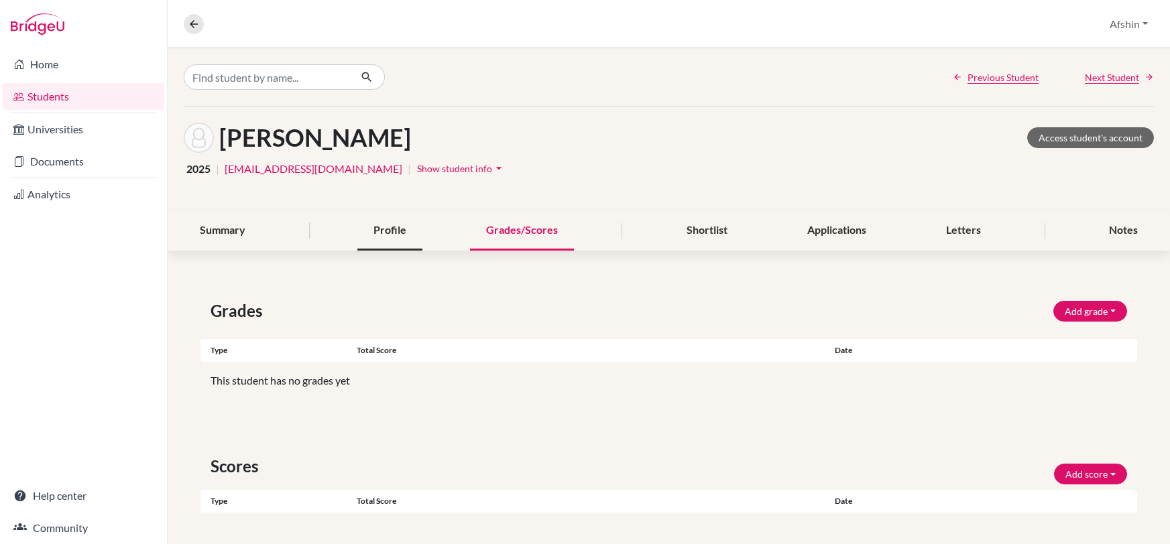
click at [400, 232] on div "Profile" at bounding box center [389, 231] width 65 height 40
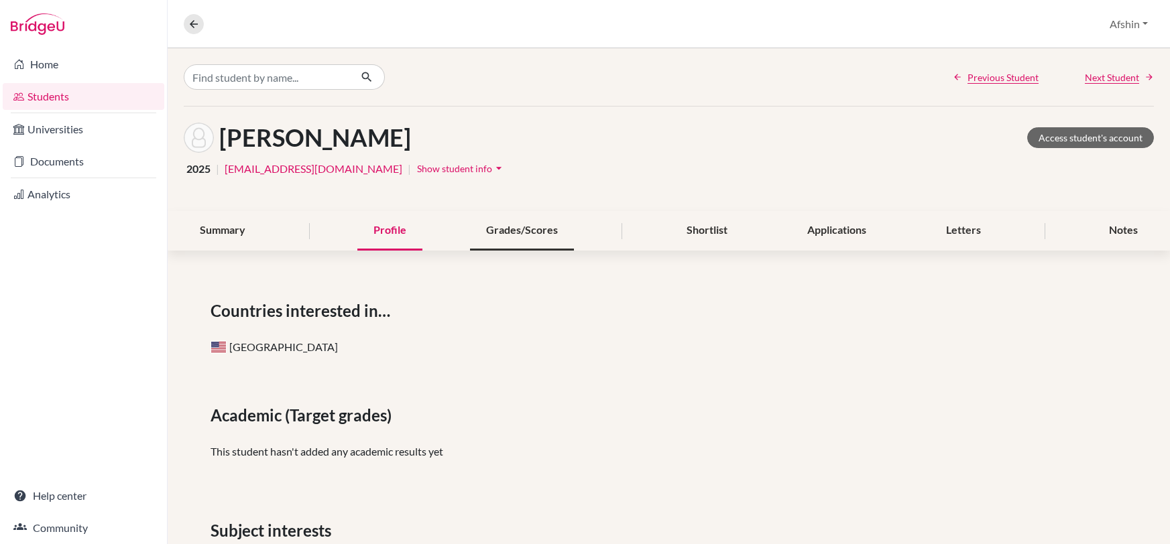
click at [493, 230] on div "Grades/Scores" at bounding box center [522, 231] width 104 height 40
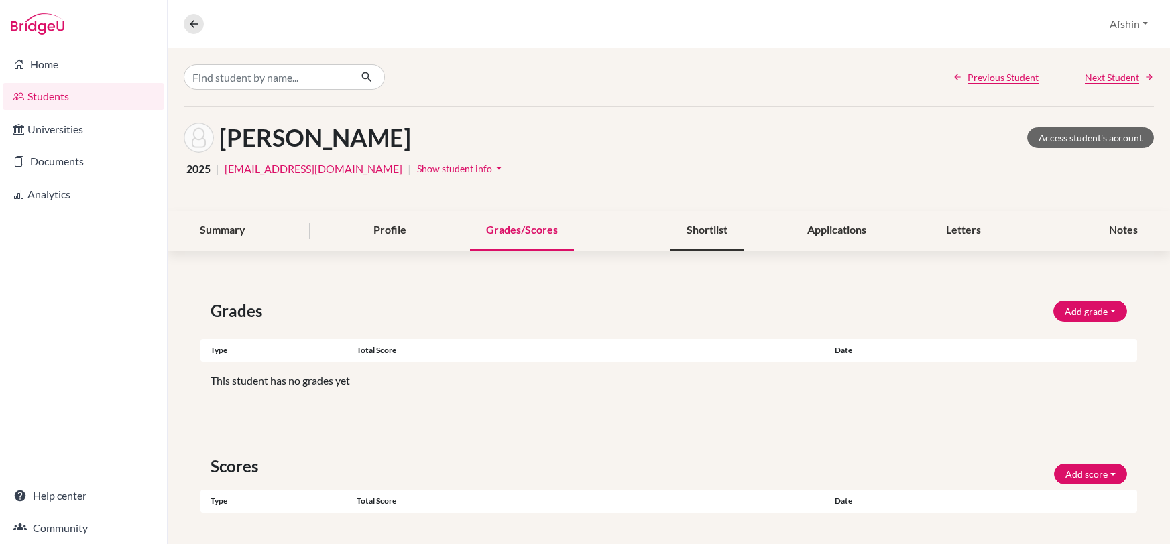
click at [687, 233] on div "Shortlist" at bounding box center [706, 231] width 73 height 40
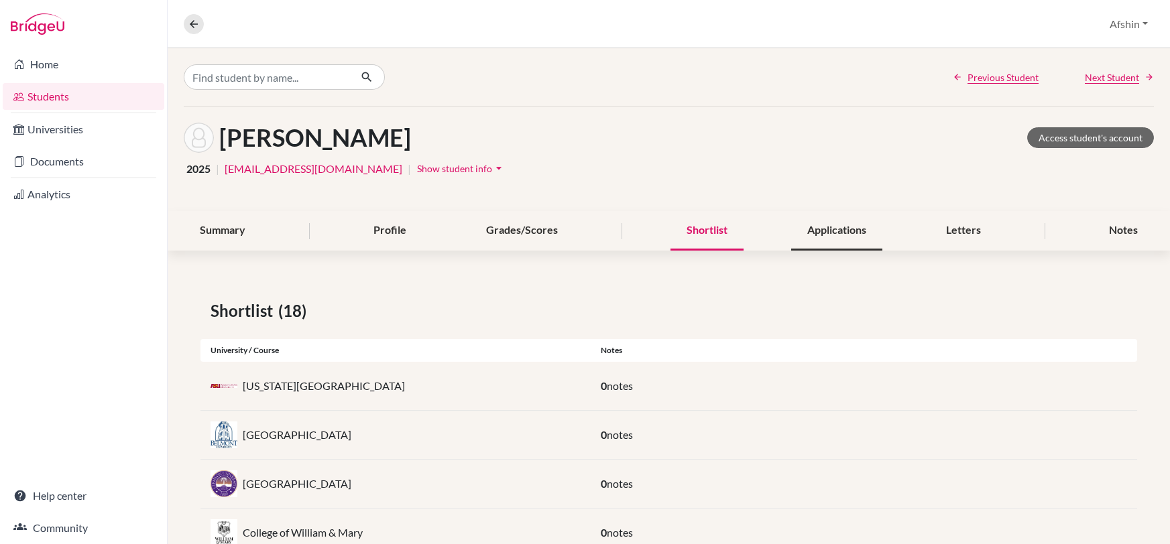
click at [838, 218] on div "Applications" at bounding box center [836, 231] width 91 height 40
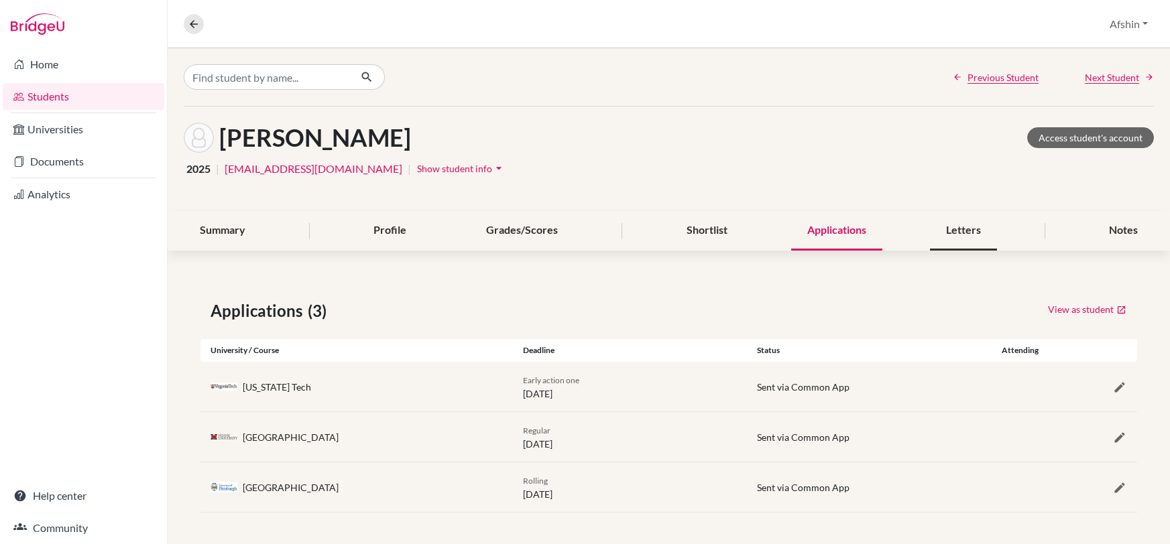
click at [952, 231] on div "Letters" at bounding box center [963, 231] width 67 height 40
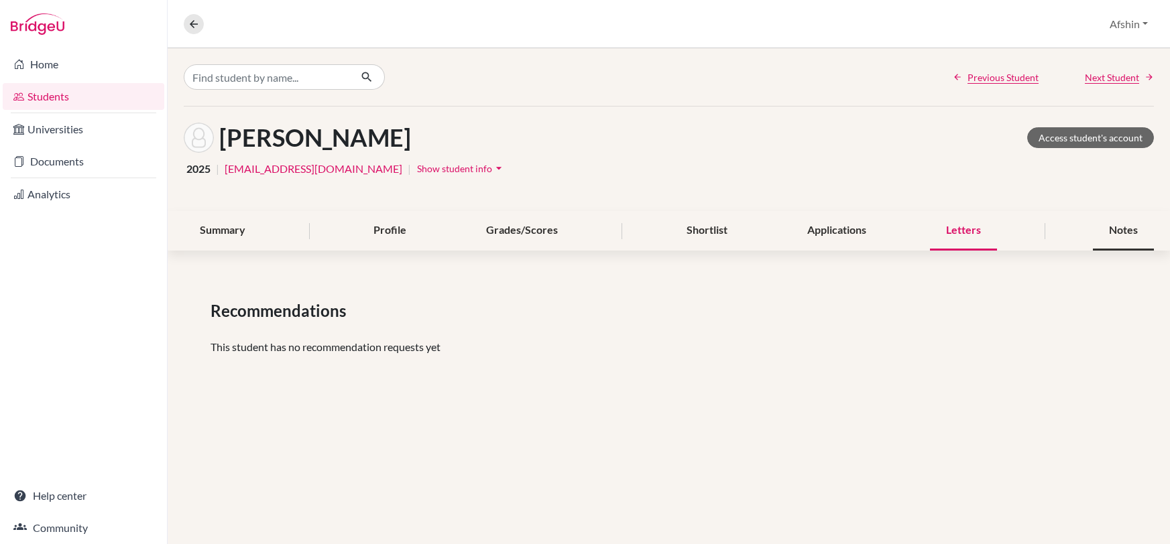
click at [1127, 233] on div "Notes" at bounding box center [1123, 231] width 61 height 40
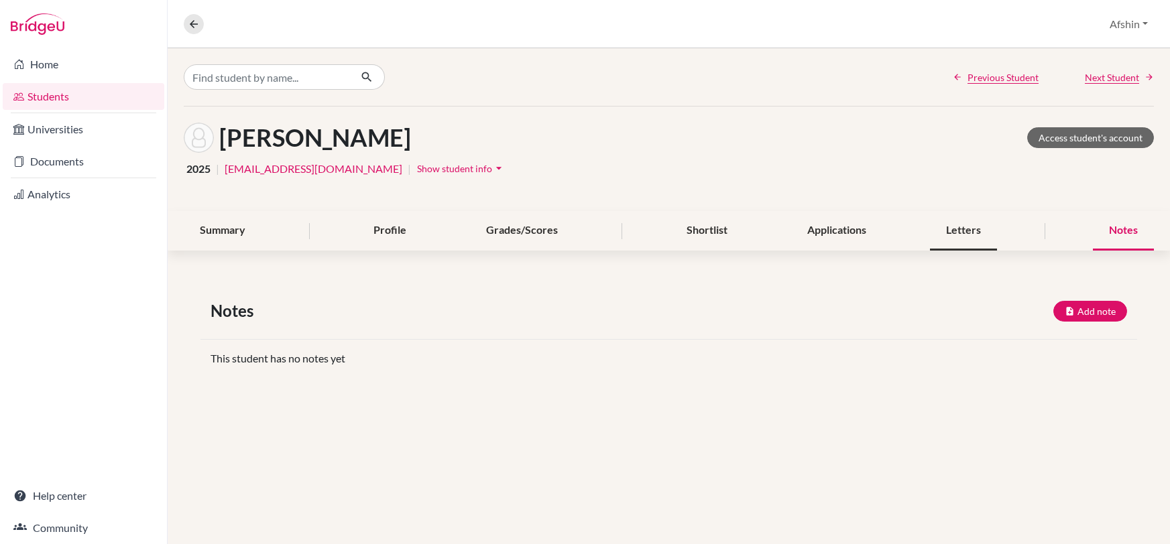
click at [951, 229] on div "Letters" at bounding box center [963, 231] width 67 height 40
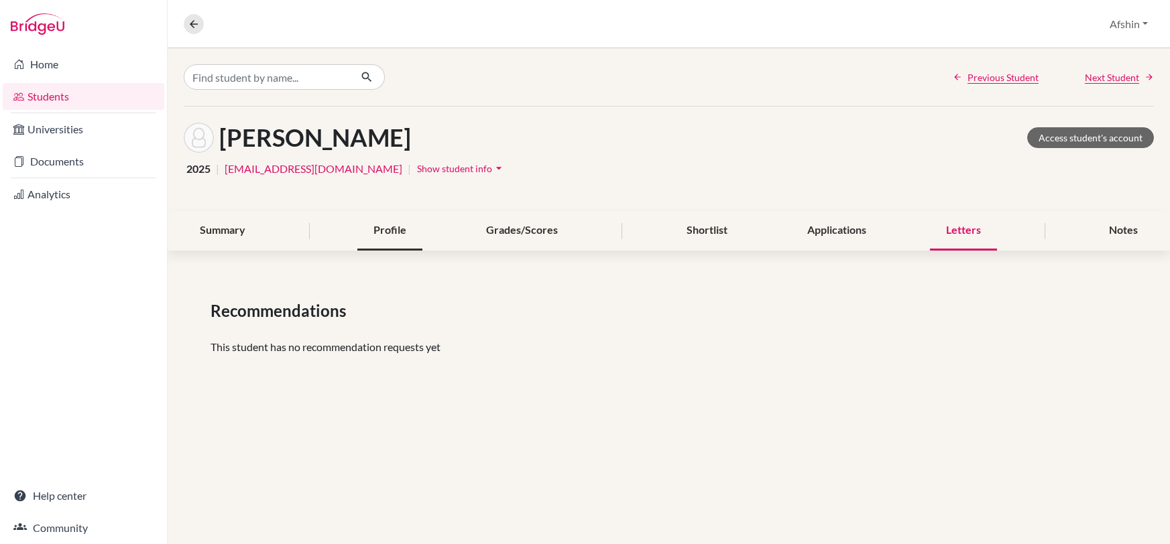
click at [385, 225] on div "Profile" at bounding box center [389, 231] width 65 height 40
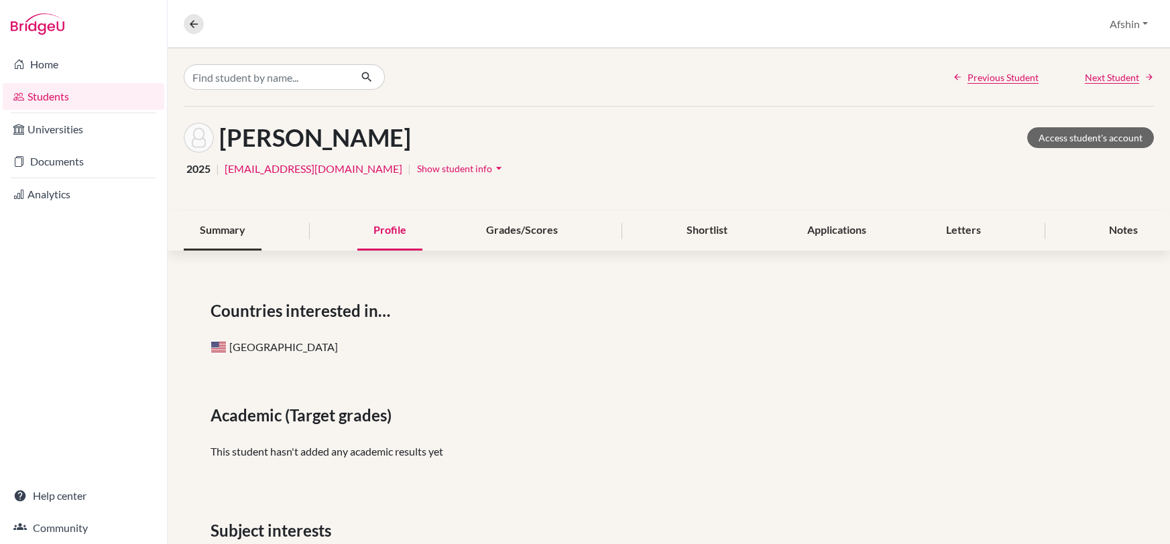
click at [247, 224] on div "Summary" at bounding box center [223, 231] width 78 height 40
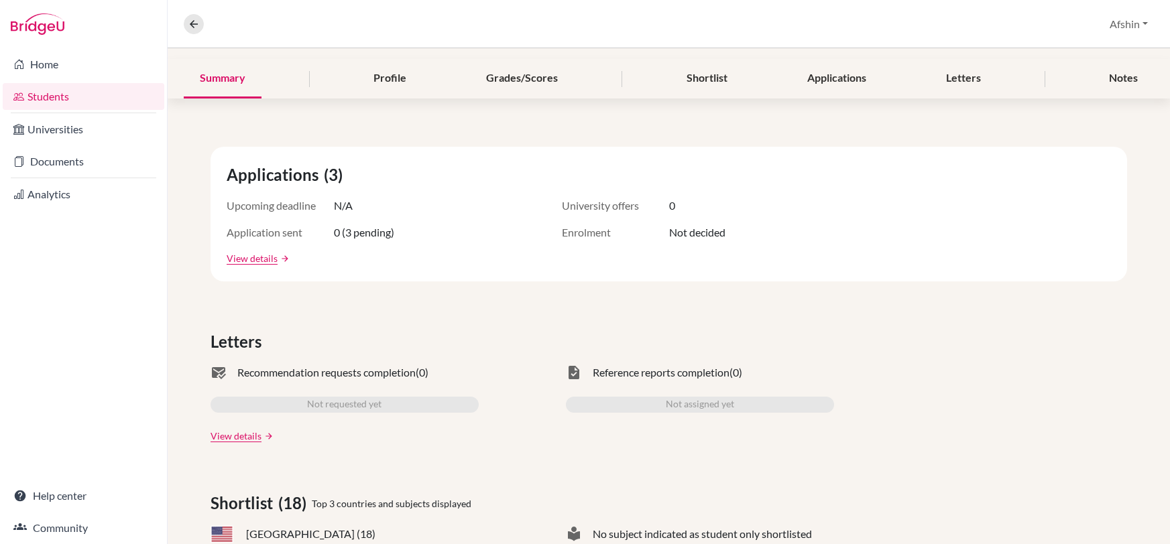
scroll to position [147, 0]
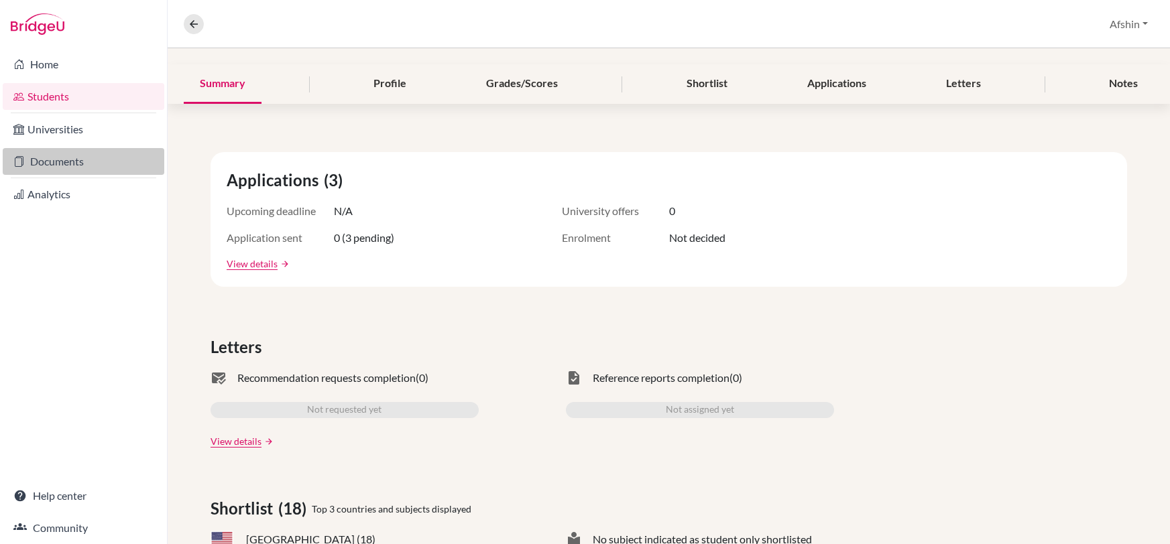
click at [70, 153] on link "Documents" at bounding box center [84, 161] width 162 height 27
